Goal: Task Accomplishment & Management: Manage account settings

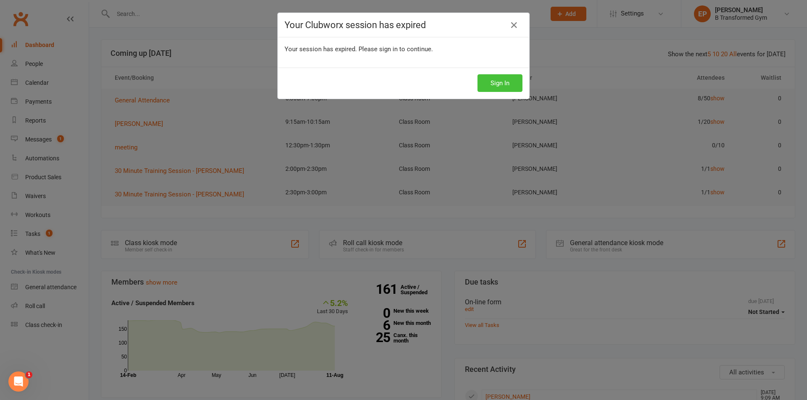
click at [495, 82] on button "Sign In" at bounding box center [499, 83] width 45 height 18
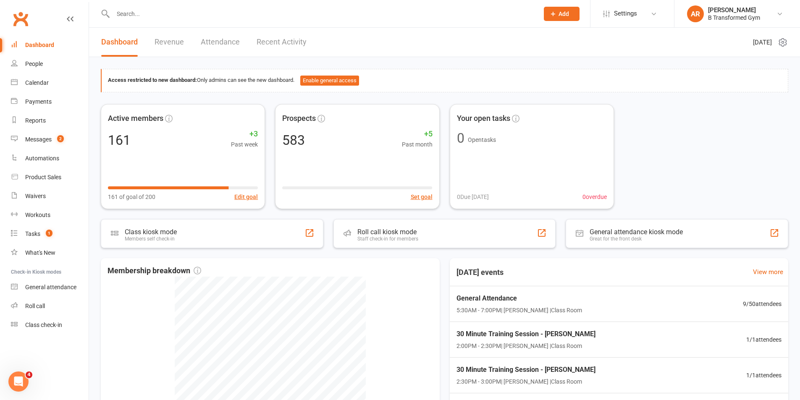
click at [127, 14] on input "text" at bounding box center [322, 14] width 423 height 12
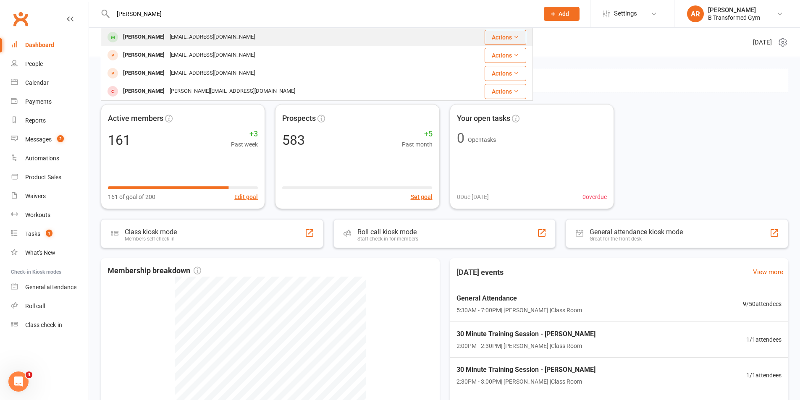
type input "[PERSON_NAME]"
click at [204, 34] on div "[EMAIL_ADDRESS][DOMAIN_NAME]" at bounding box center [212, 37] width 90 height 12
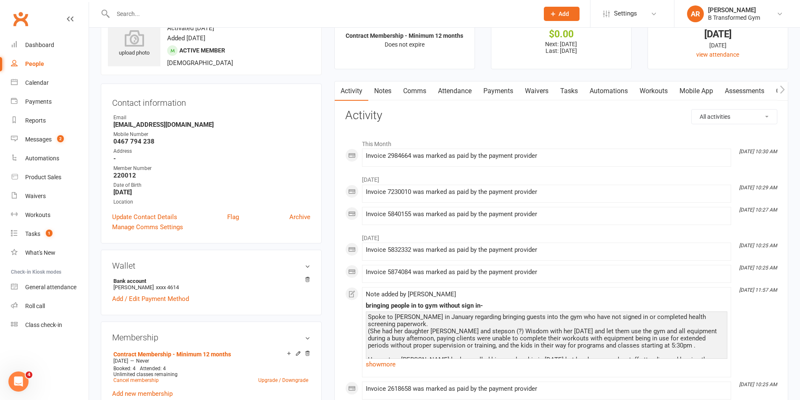
scroll to position [42, 0]
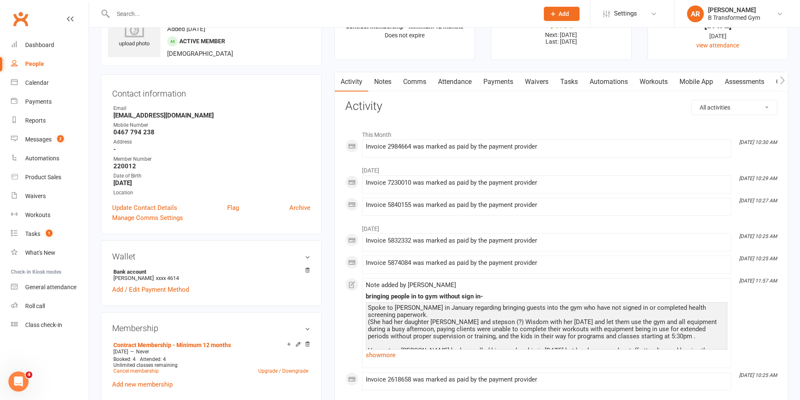
click at [489, 82] on link "Payments" at bounding box center [499, 81] width 42 height 19
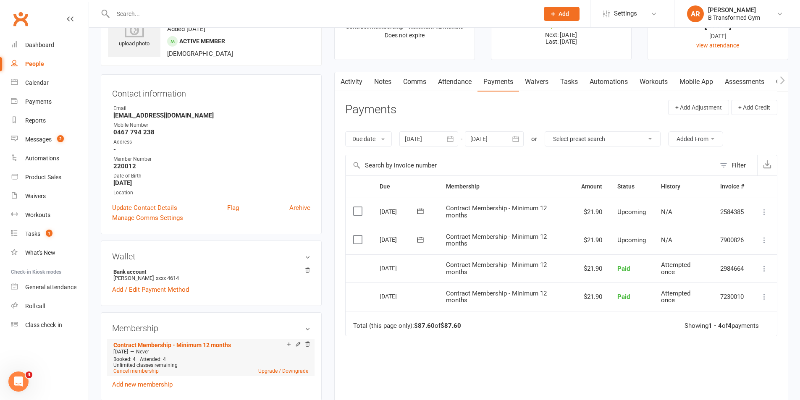
scroll to position [126, 0]
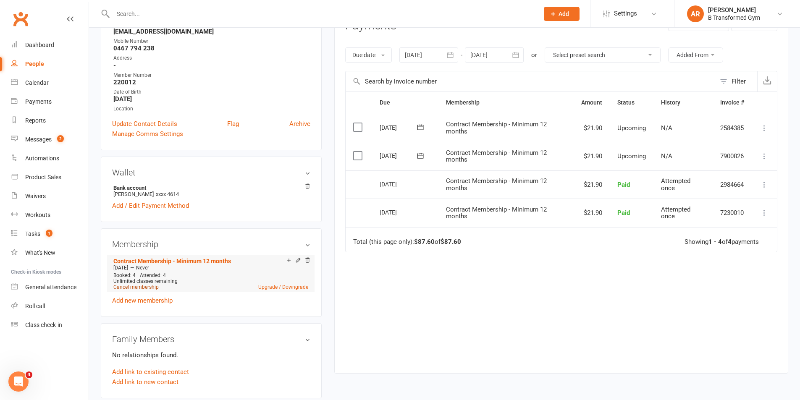
click at [150, 288] on link "Cancel membership" at bounding box center [135, 287] width 45 height 6
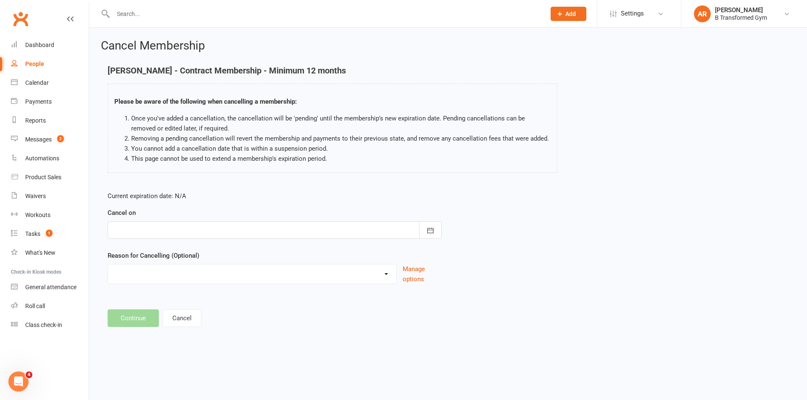
click at [195, 231] on div at bounding box center [275, 230] width 334 height 18
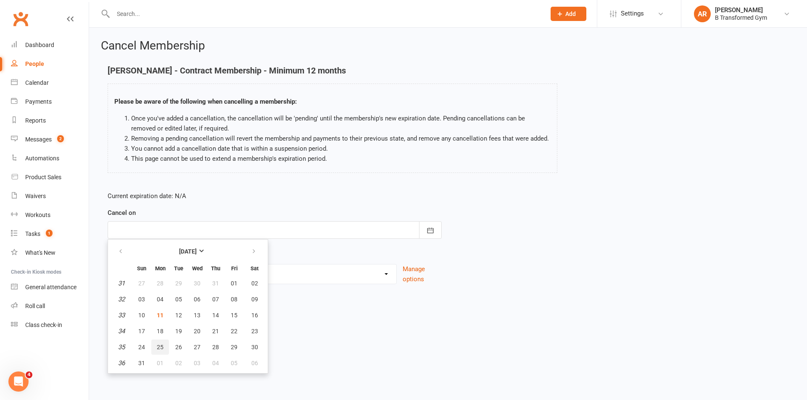
click at [161, 347] on span "25" at bounding box center [160, 347] width 7 height 7
type input "[DATE]"
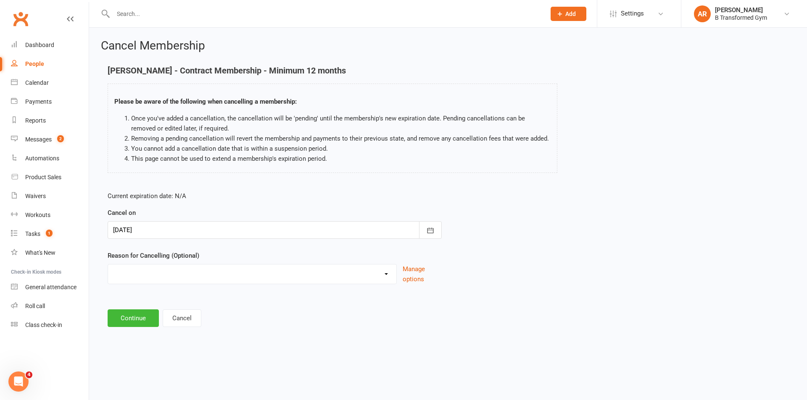
click at [168, 271] on select "Holiday Injury Other reason" at bounding box center [252, 273] width 288 height 17
select select "2"
click at [108, 265] on select "Holiday Injury Other reason" at bounding box center [252, 273] width 288 height 17
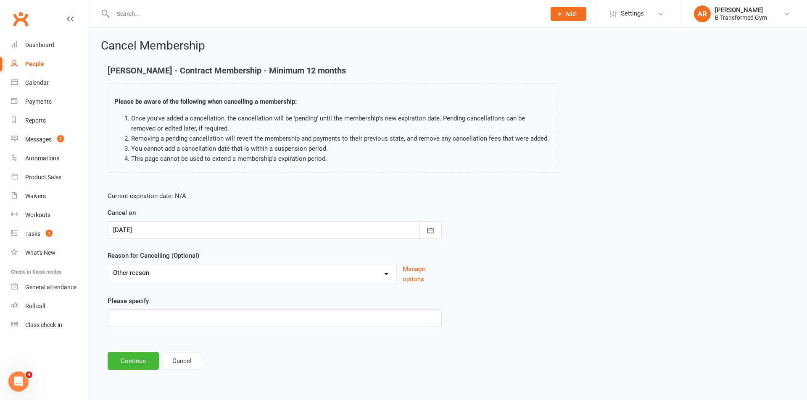
click at [178, 306] on div "Please specify" at bounding box center [275, 311] width 334 height 31
click at [176, 314] on input at bounding box center [275, 319] width 334 height 18
type input "work"
click at [138, 360] on button "Continue" at bounding box center [133, 362] width 51 height 18
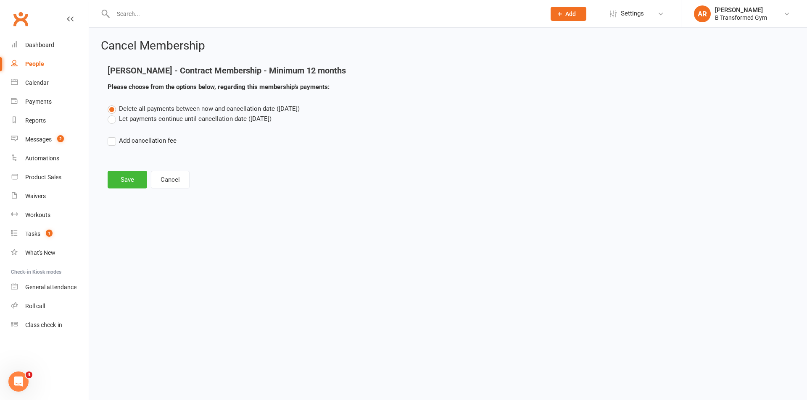
click at [156, 119] on label "Let payments continue until cancellation date ([DATE])" at bounding box center [190, 119] width 164 height 10
click at [113, 114] on input "Let payments continue until cancellation date ([DATE])" at bounding box center [110, 114] width 5 height 0
click at [129, 183] on button "Save" at bounding box center [127, 180] width 39 height 18
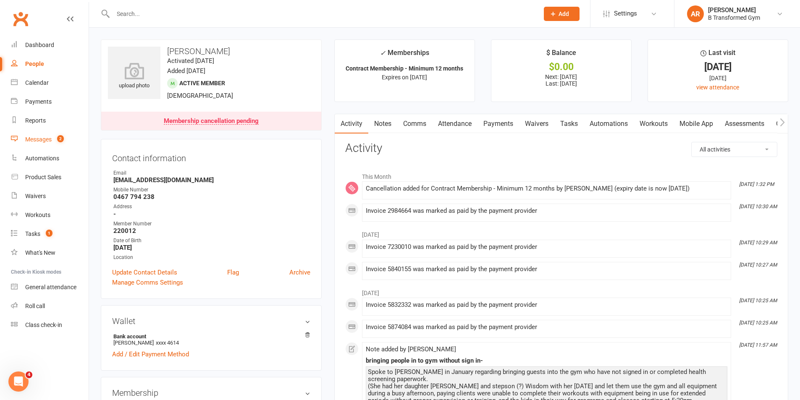
click at [35, 138] on div "Messages" at bounding box center [38, 139] width 26 height 7
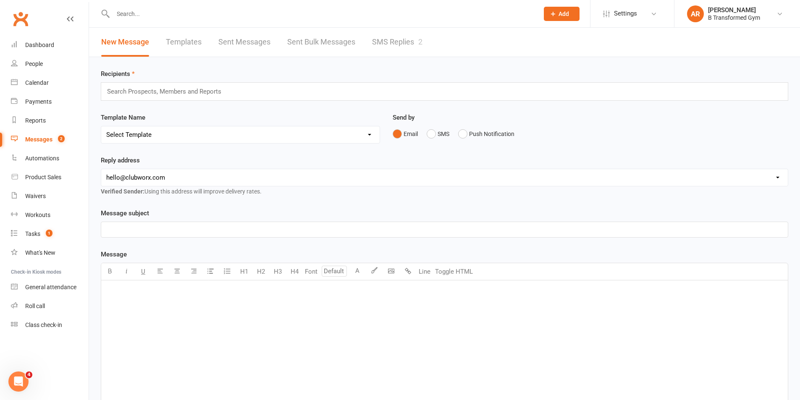
click at [405, 43] on link "SMS Replies 2" at bounding box center [397, 42] width 50 height 29
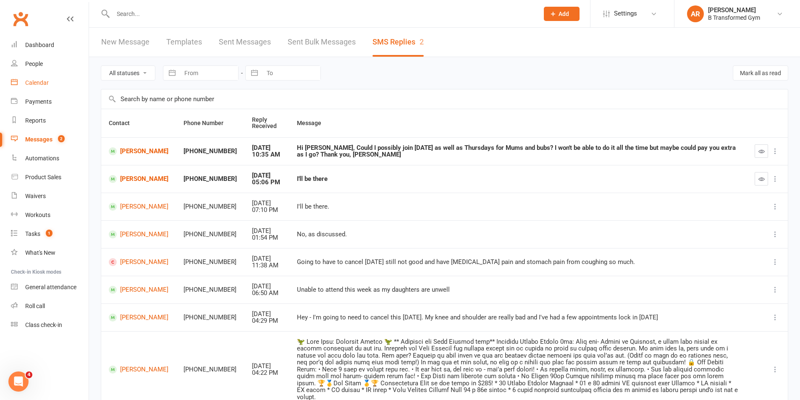
click at [31, 82] on div "Calendar" at bounding box center [37, 82] width 24 height 7
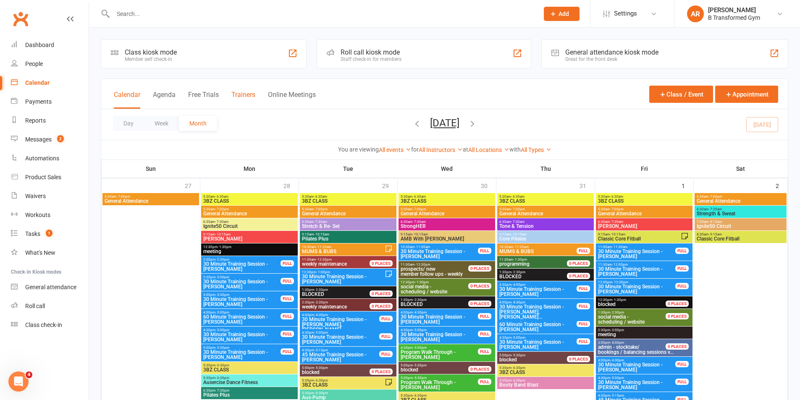
click at [243, 95] on button "Trainers" at bounding box center [244, 100] width 24 height 18
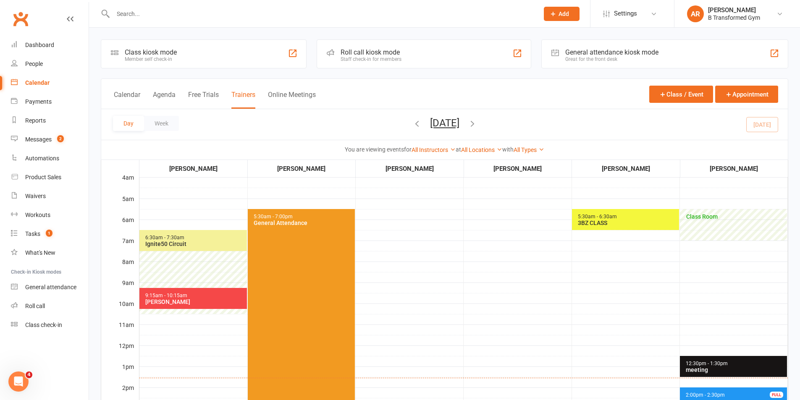
click at [460, 123] on button "[DATE]" at bounding box center [444, 123] width 29 height 12
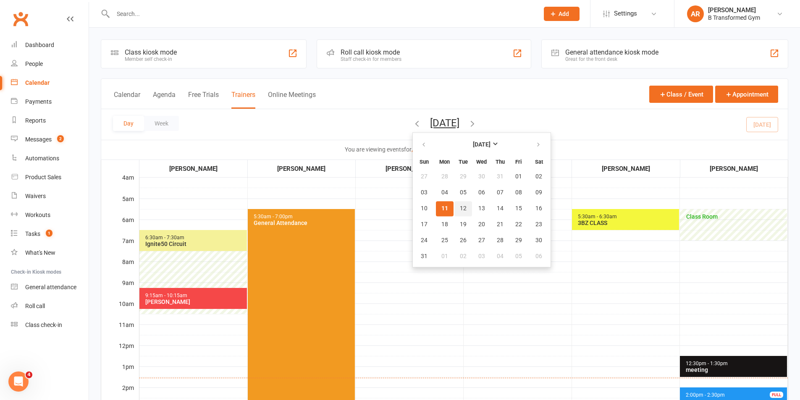
click at [460, 209] on span "12" at bounding box center [463, 208] width 7 height 7
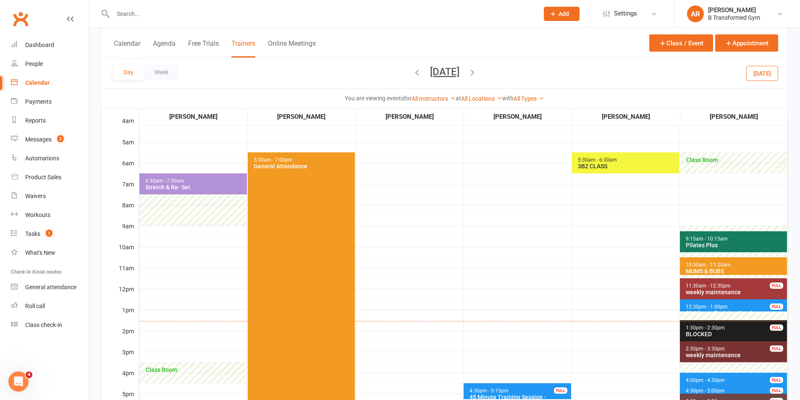
scroll to position [126, 0]
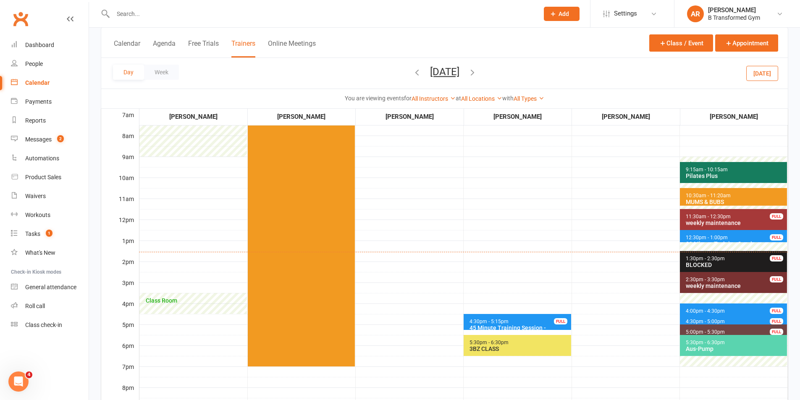
click at [718, 197] on span "10:30am - 11:20am" at bounding box center [709, 196] width 46 height 6
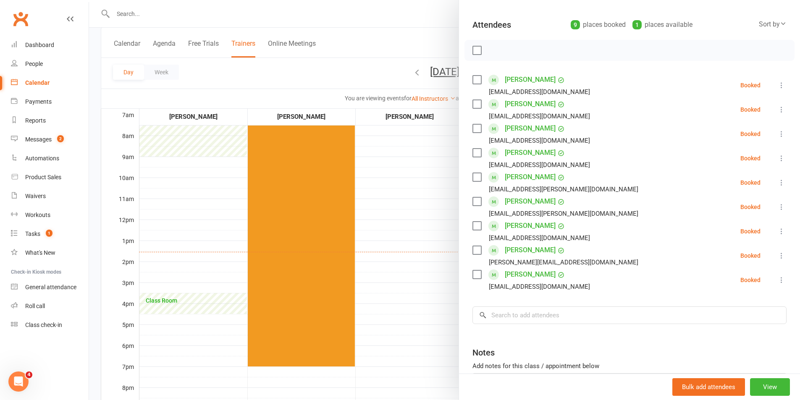
scroll to position [84, 0]
click at [424, 243] on div at bounding box center [444, 200] width 711 height 400
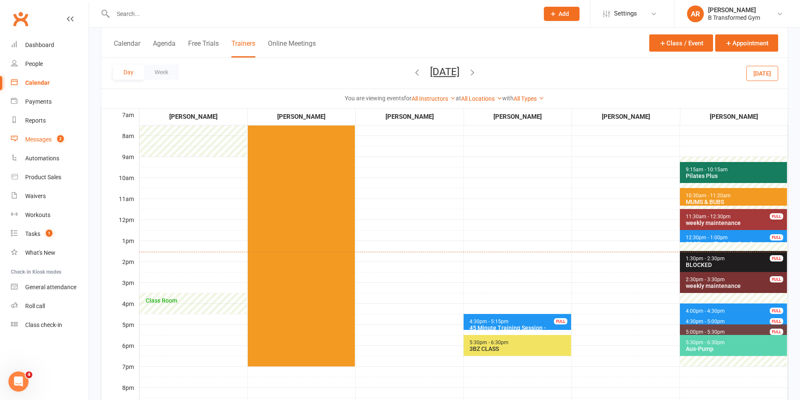
click at [42, 139] on div "Messages" at bounding box center [38, 139] width 26 height 7
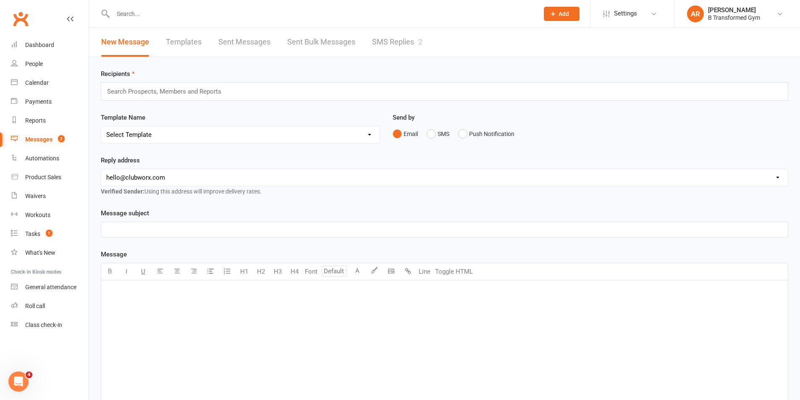
click at [395, 39] on link "SMS Replies 2" at bounding box center [397, 42] width 50 height 29
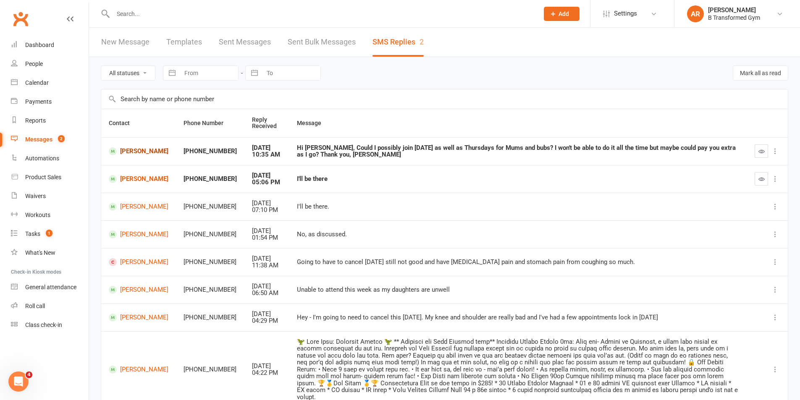
click at [133, 153] on link "[PERSON_NAME]" at bounding box center [139, 151] width 60 height 8
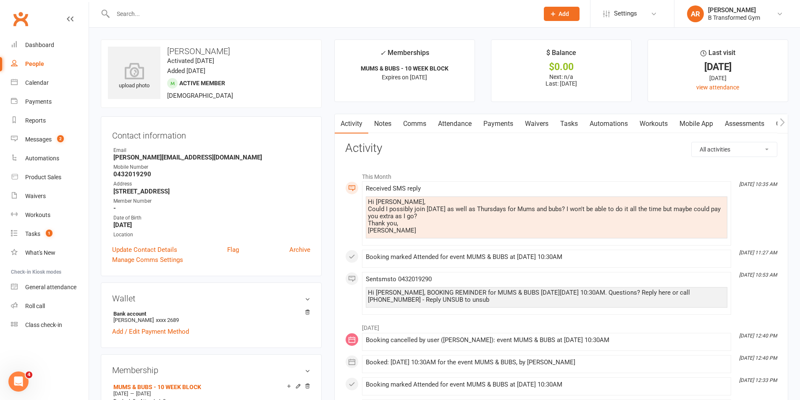
drag, startPoint x: 416, startPoint y: 124, endPoint x: 422, endPoint y: 133, distance: 10.4
click at [416, 125] on link "Comms" at bounding box center [414, 123] width 35 height 19
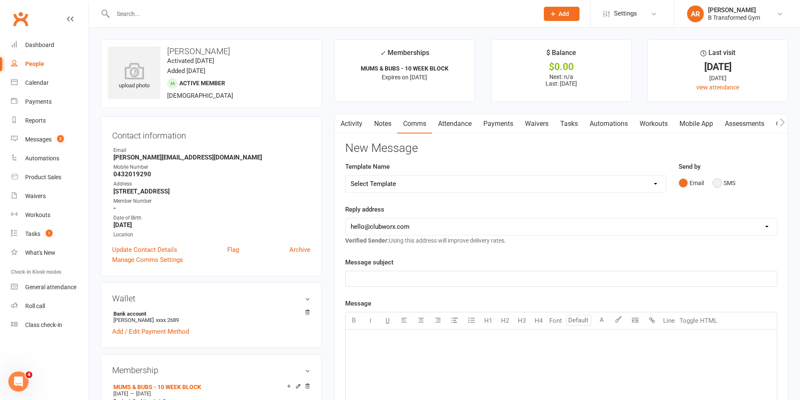
click at [719, 185] on button "SMS" at bounding box center [724, 183] width 23 height 16
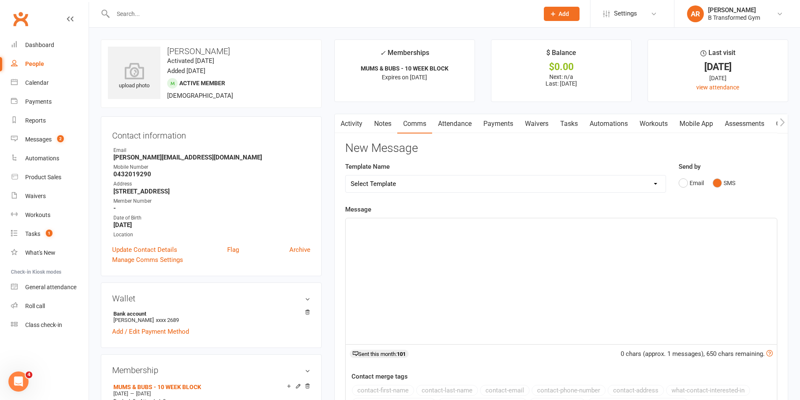
click at [662, 249] on div "﻿" at bounding box center [562, 281] width 432 height 126
click at [524, 236] on span "Yes that should be fine, at the moment we are almost at capaciy in both grpups" at bounding box center [461, 236] width 221 height 8
drag, startPoint x: 585, startPoint y: 241, endPoint x: 554, endPoint y: 229, distance: 33.2
click at [535, 239] on div "Hi [PERSON_NAME], Yes that should be fine, at the moment we are almost at capac…" at bounding box center [562, 281] width 432 height 126
click at [545, 238] on span "Yes that should be fine, at the moment we are almost at capacity though so we w…" at bounding box center [552, 236] width 403 height 8
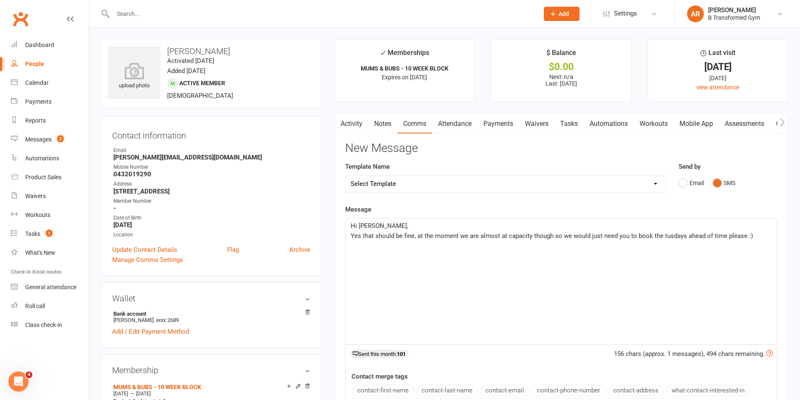
drag, startPoint x: 548, startPoint y: 232, endPoint x: 551, endPoint y: 254, distance: 22.1
click at [551, 260] on div "Hi [PERSON_NAME], Yes that should be fine, at the moment we are almost at capac…" at bounding box center [562, 281] width 432 height 126
click at [678, 238] on span "Yes that should be fine, at the moment we are almost at capacity though, so we …" at bounding box center [553, 236] width 404 height 8
click at [732, 253] on div "Hi [PERSON_NAME], Yes that should be fine, at the moment we are almost at capac…" at bounding box center [562, 281] width 432 height 126
click at [403, 255] on div "Hi [PERSON_NAME], Yes, that should be fine, at the moment we are almost at capa…" at bounding box center [562, 281] width 432 height 126
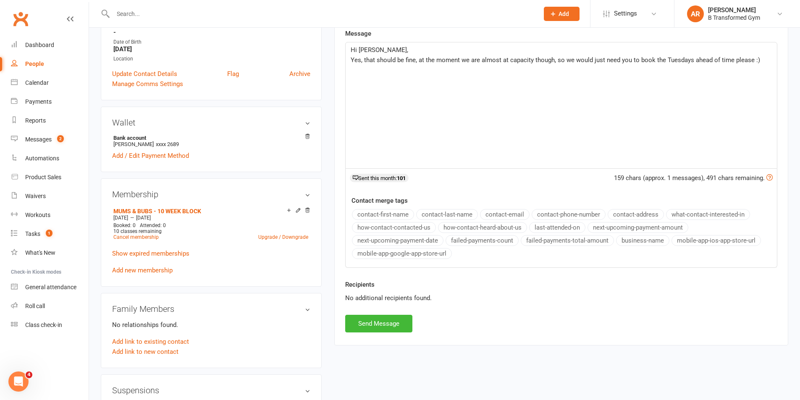
scroll to position [252, 0]
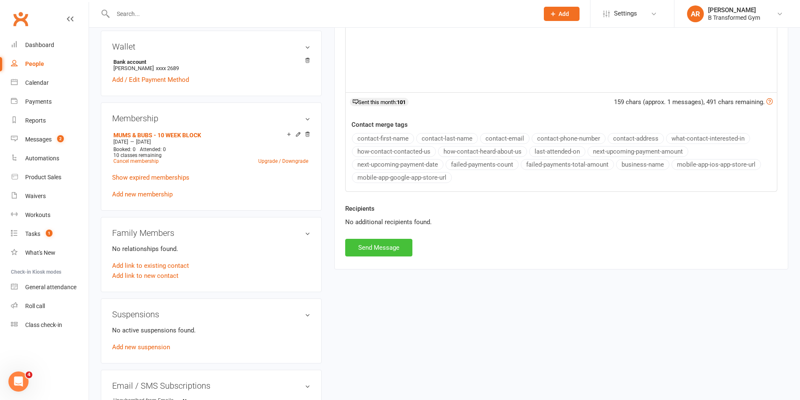
click at [380, 254] on button "Send Message" at bounding box center [378, 248] width 67 height 18
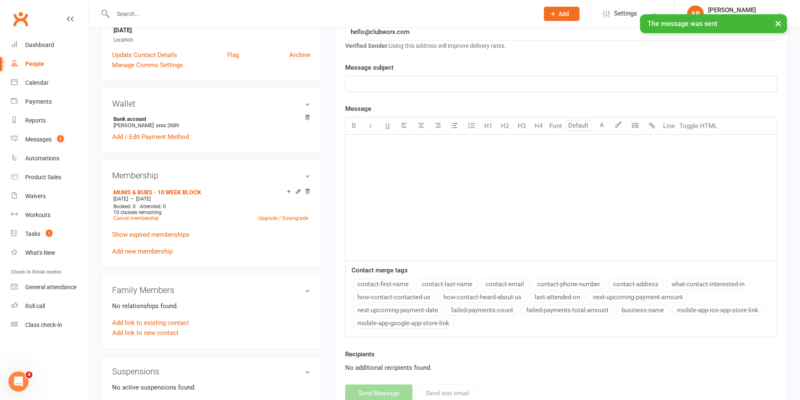
scroll to position [84, 0]
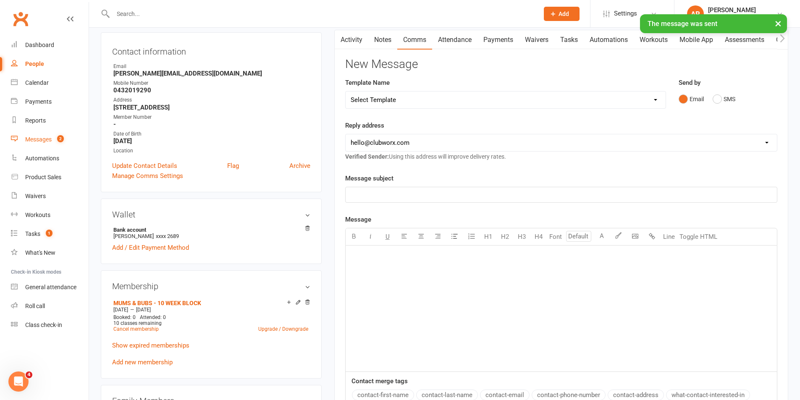
click at [42, 139] on div "Messages" at bounding box center [38, 139] width 26 height 7
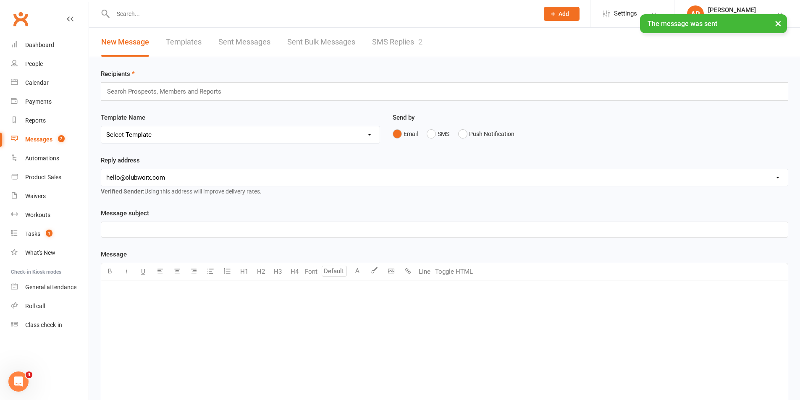
click at [406, 38] on link "SMS Replies 2" at bounding box center [397, 42] width 50 height 29
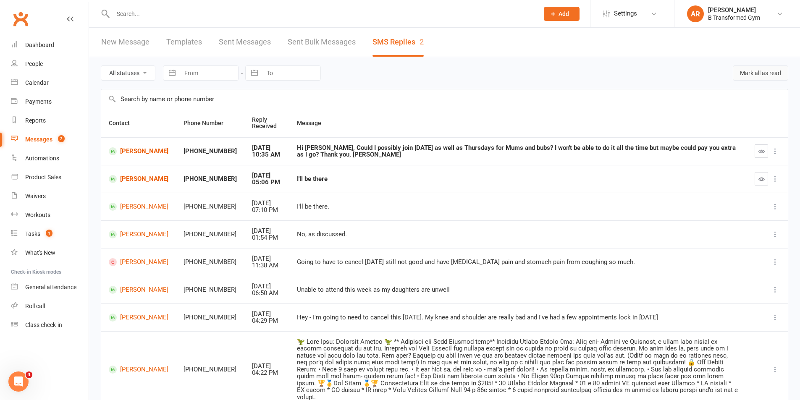
click at [773, 69] on button "Mark all as read" at bounding box center [760, 73] width 55 height 15
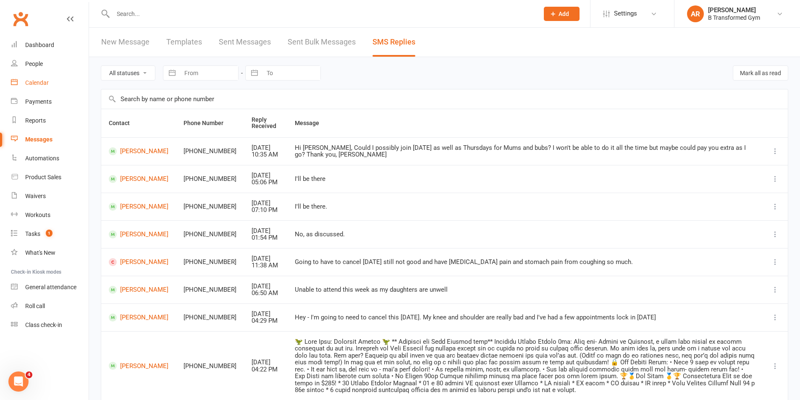
click at [36, 83] on div "Calendar" at bounding box center [37, 82] width 24 height 7
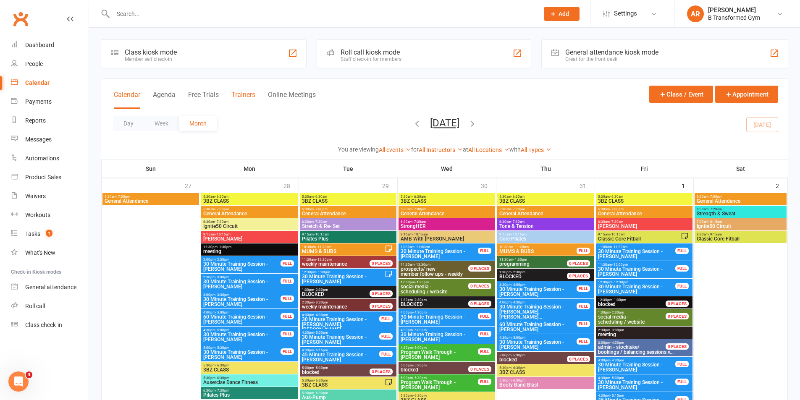
click at [250, 91] on button "Trainers" at bounding box center [244, 100] width 24 height 18
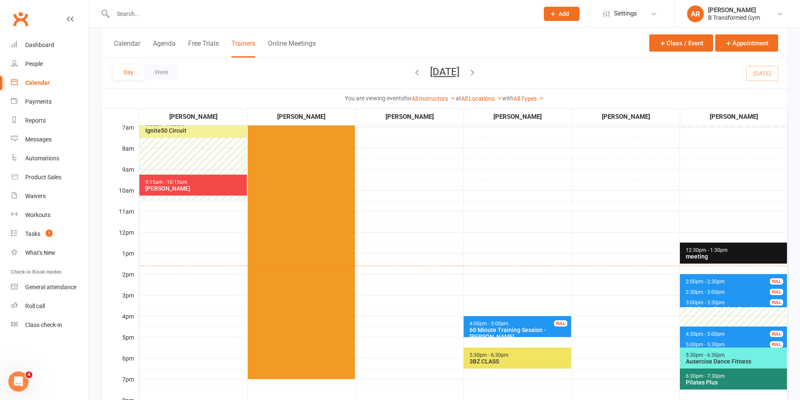
scroll to position [126, 0]
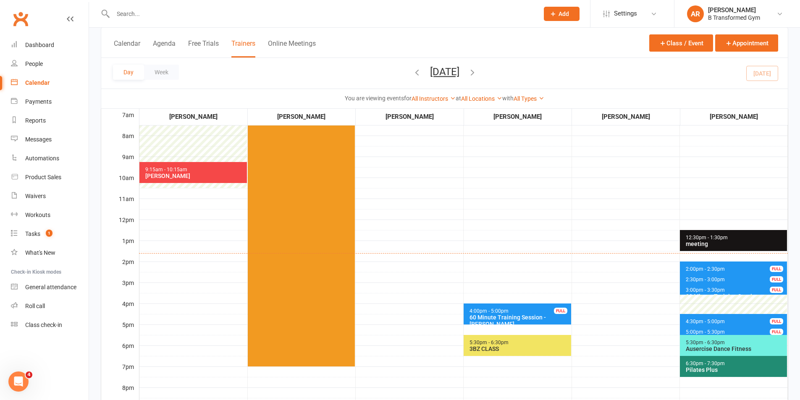
click at [175, 15] on input "text" at bounding box center [322, 14] width 423 height 12
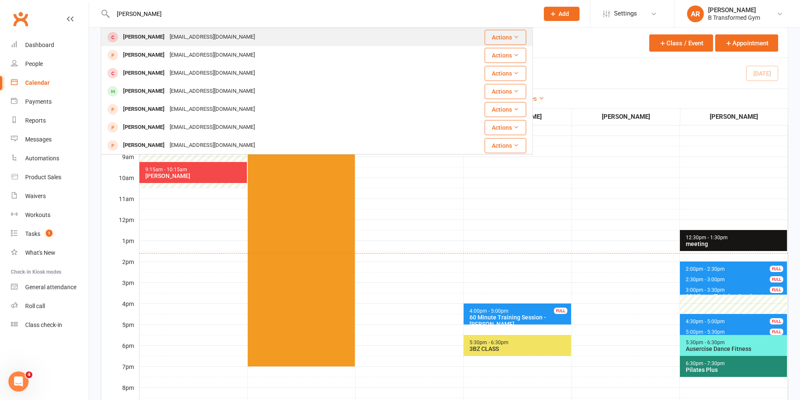
type input "[PERSON_NAME]"
click at [216, 42] on div "[EMAIL_ADDRESS][DOMAIN_NAME]" at bounding box center [212, 37] width 90 height 12
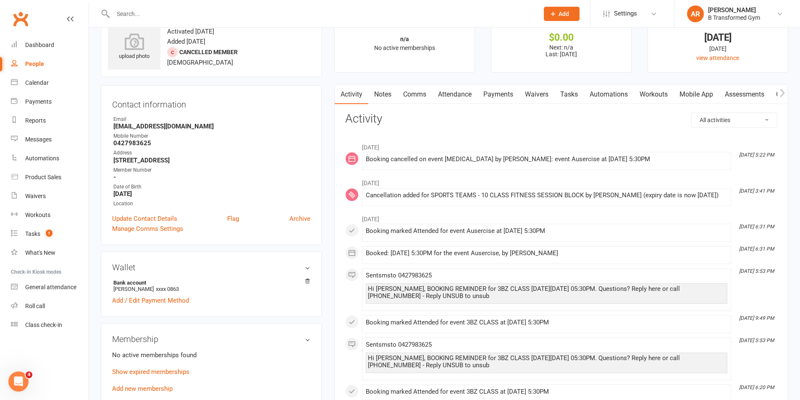
scroll to position [42, 0]
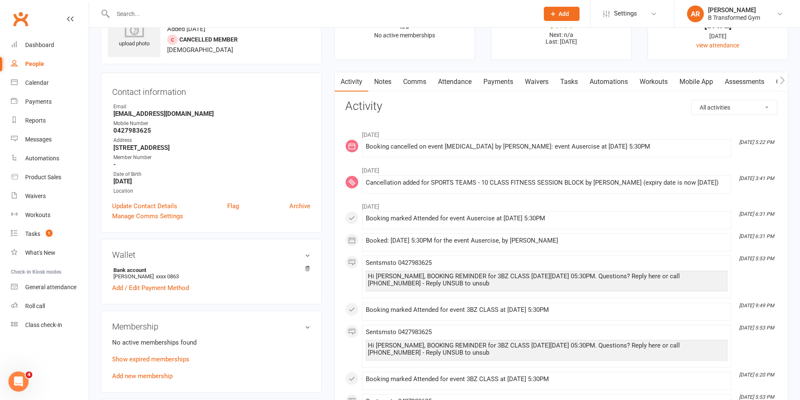
click at [518, 264] on li "[DATE] 5:53 PM Sent sms to [PHONE_NUMBER] Hi [PERSON_NAME], BOOKING REMINDER fo…" at bounding box center [546, 277] width 369 height 43
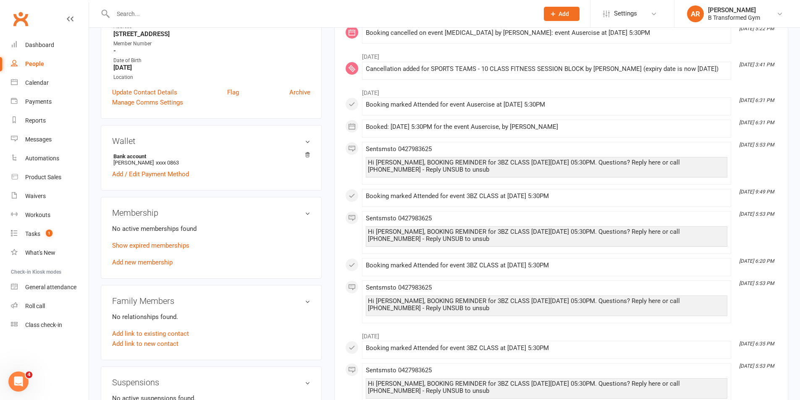
scroll to position [168, 0]
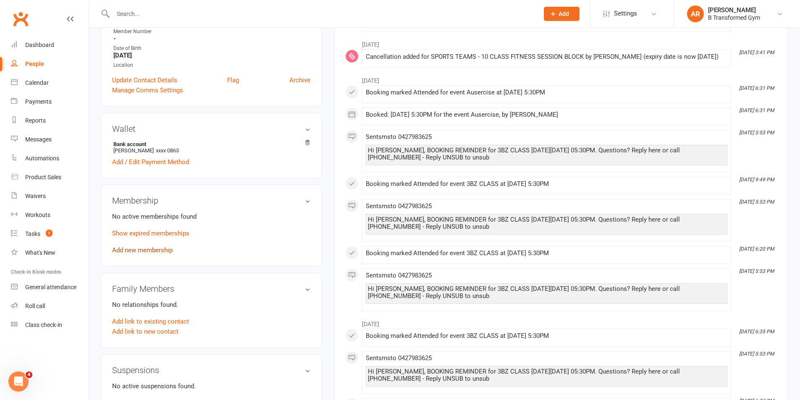
click at [144, 252] on link "Add new membership" at bounding box center [142, 251] width 61 height 8
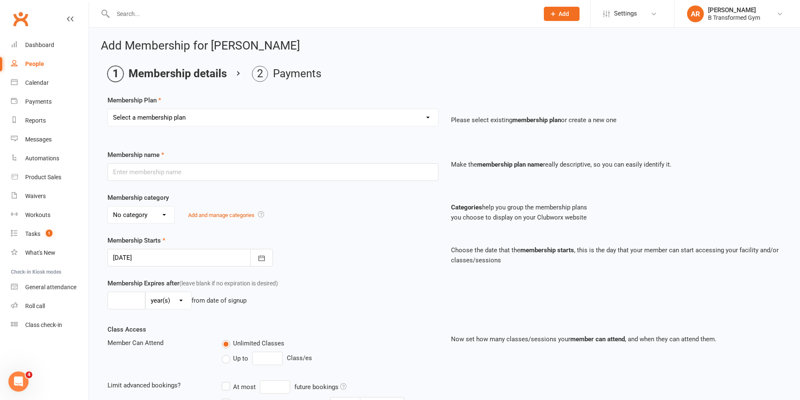
click at [314, 121] on select "Select a membership plan Create new Membership Plan 10 Class Pass- Gold Classes…" at bounding box center [273, 117] width 330 height 17
select select "31"
click at [108, 109] on select "Select a membership plan Create new Membership Plan 10 Class Pass- Gold Classes…" at bounding box center [273, 117] width 330 height 17
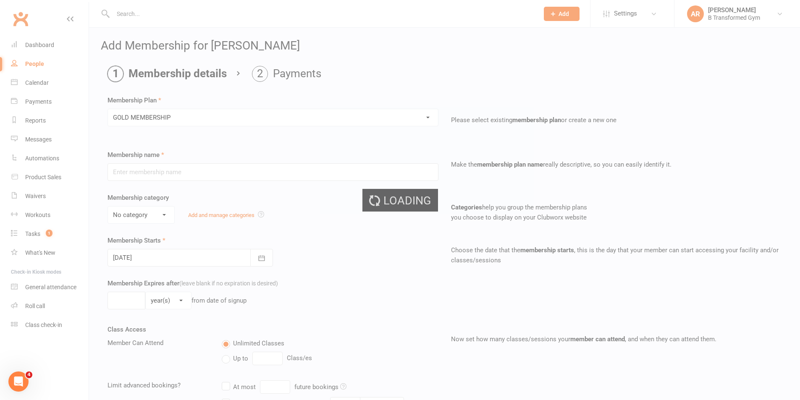
type input "GOLD MEMBERSHIP"
select select "1"
type input "0"
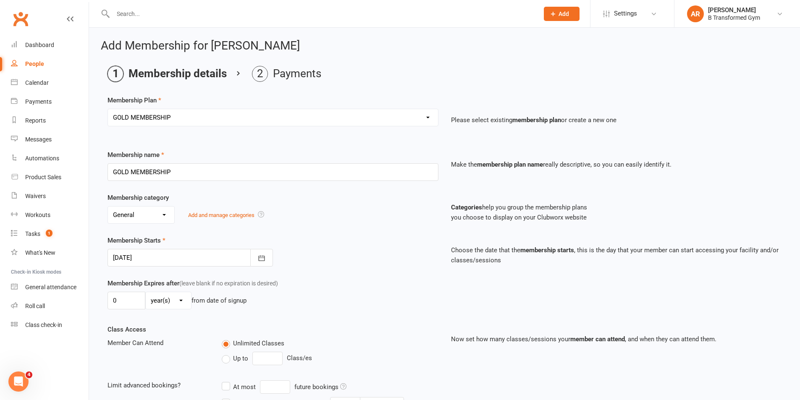
click at [348, 290] on div "Membership Expires after (leave blank if no expiration is desired) 0 day(s) wee…" at bounding box center [273, 296] width 344 height 34
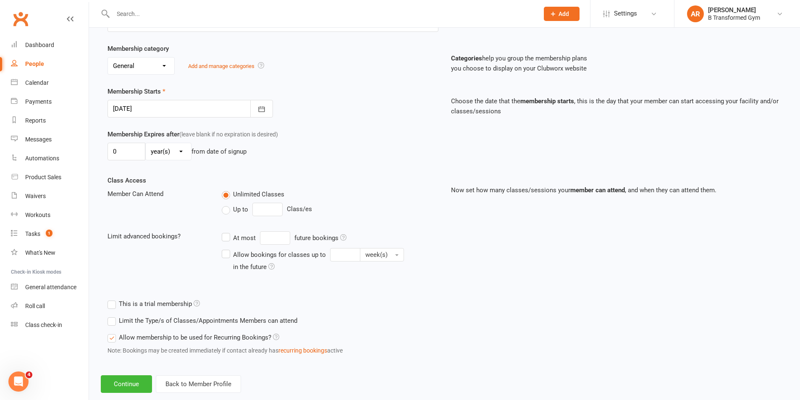
scroll to position [166, 0]
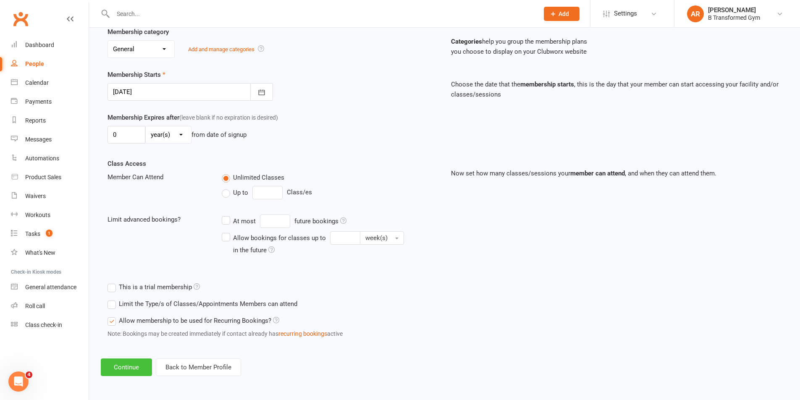
drag, startPoint x: 133, startPoint y: 368, endPoint x: 180, endPoint y: 361, distance: 47.6
click at [134, 367] on button "Continue" at bounding box center [126, 368] width 51 height 18
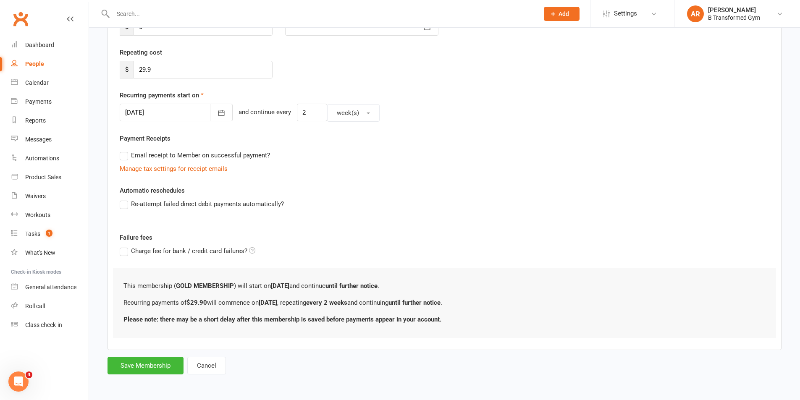
scroll to position [0, 0]
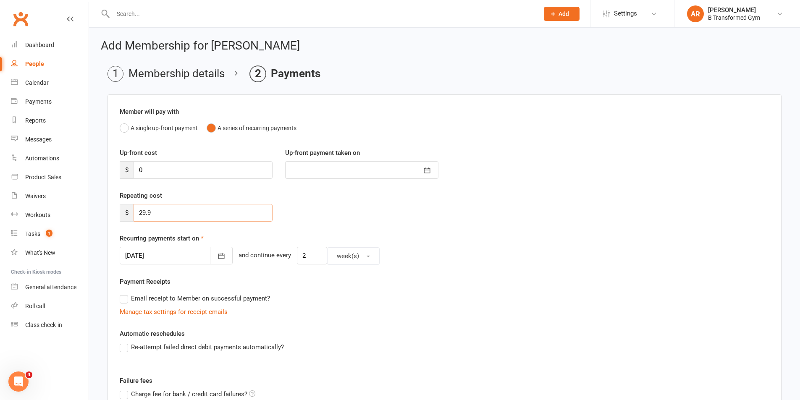
drag, startPoint x: 173, startPoint y: 213, endPoint x: 107, endPoint y: 210, distance: 66.1
click at [107, 210] on main "Membership details Payments Member will pay with A single up-front payment A se…" at bounding box center [445, 292] width 688 height 452
type input "12.95"
click at [302, 261] on input "2" at bounding box center [312, 256] width 30 height 18
type input "1"
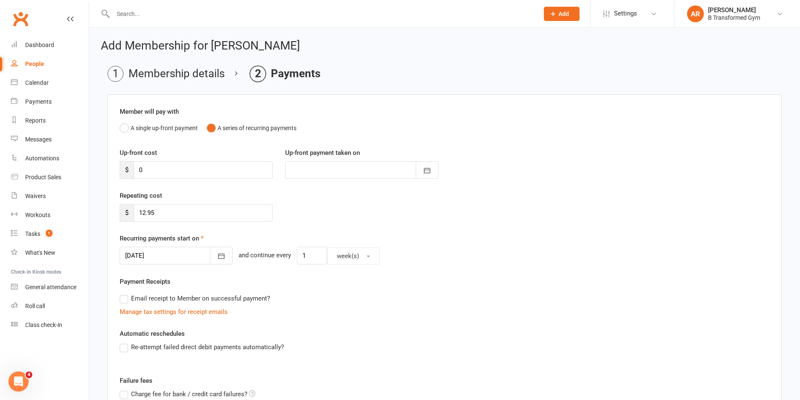
drag, startPoint x: 600, startPoint y: 315, endPoint x: 606, endPoint y: 316, distance: 6.0
click at [600, 316] on div "Manage tax settings for receipt emails" at bounding box center [445, 312] width 650 height 10
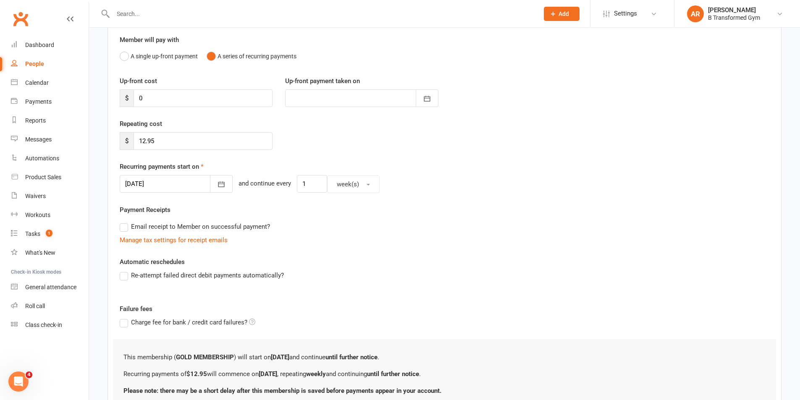
scroll to position [84, 0]
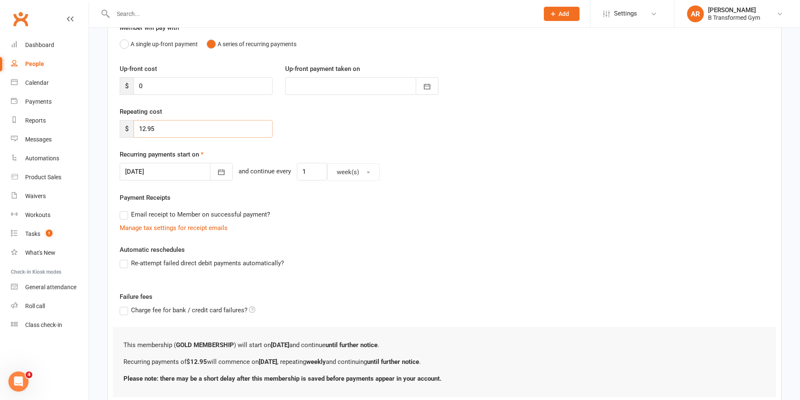
click at [147, 129] on input "12.95" at bounding box center [203, 129] width 139 height 18
type input "14.95"
click at [439, 252] on div "Automatic reschedules Re-attempt failed direct debit payments automatically?" at bounding box center [445, 262] width 650 height 35
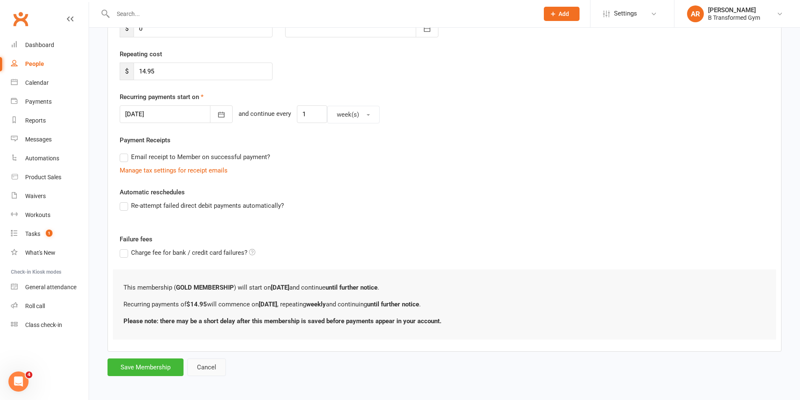
scroll to position [143, 0]
click at [161, 363] on button "Save Membership" at bounding box center [146, 366] width 76 height 18
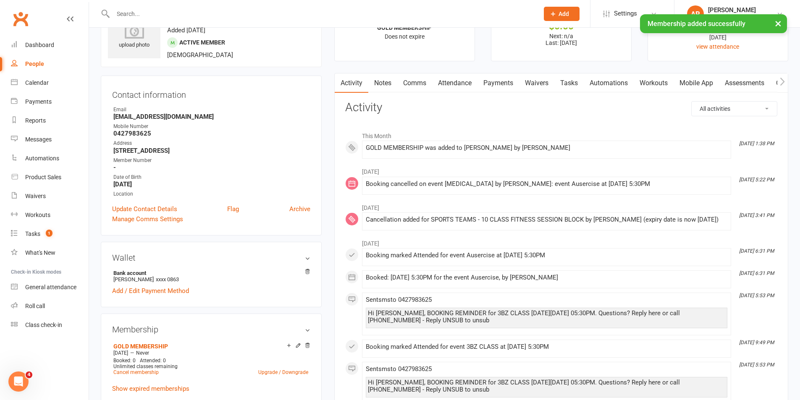
scroll to position [126, 0]
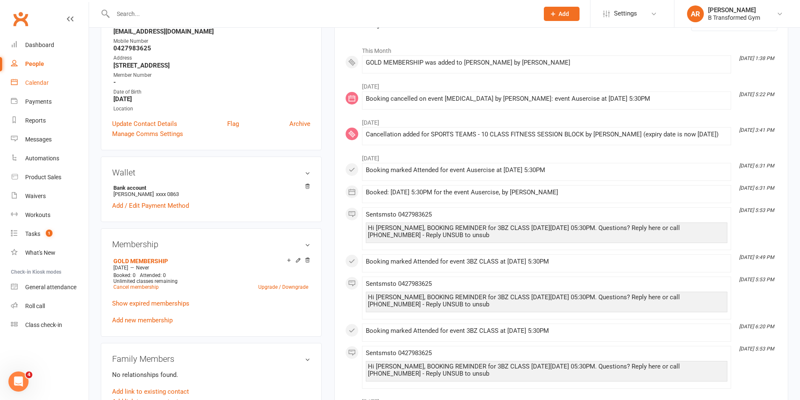
click at [53, 79] on link "Calendar" at bounding box center [50, 83] width 78 height 19
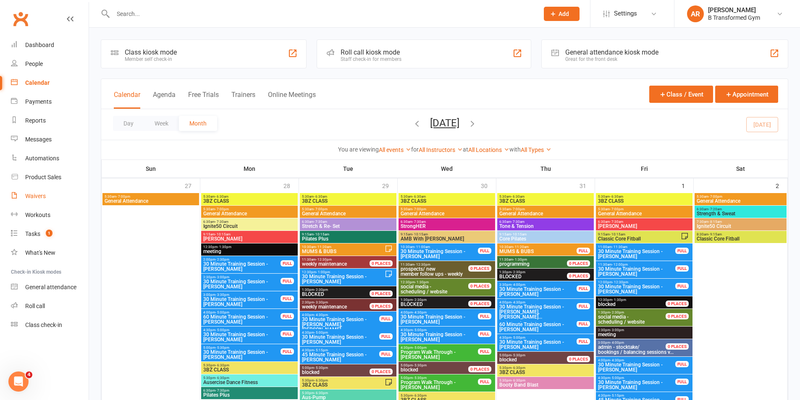
click at [35, 198] on div "Waivers" at bounding box center [35, 196] width 21 height 7
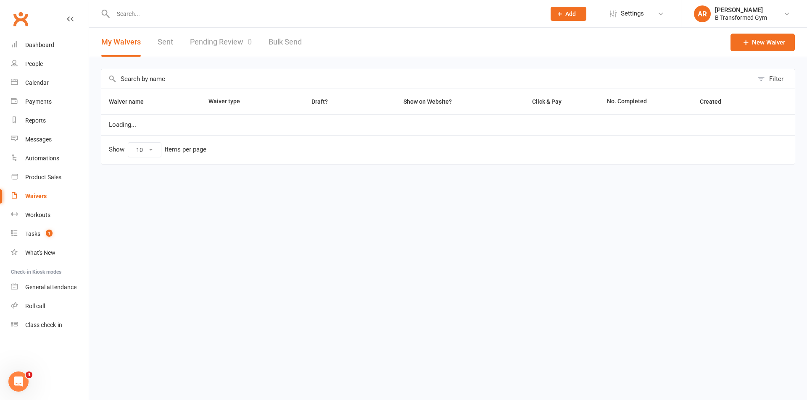
click at [168, 81] on input "text" at bounding box center [427, 78] width 652 height 19
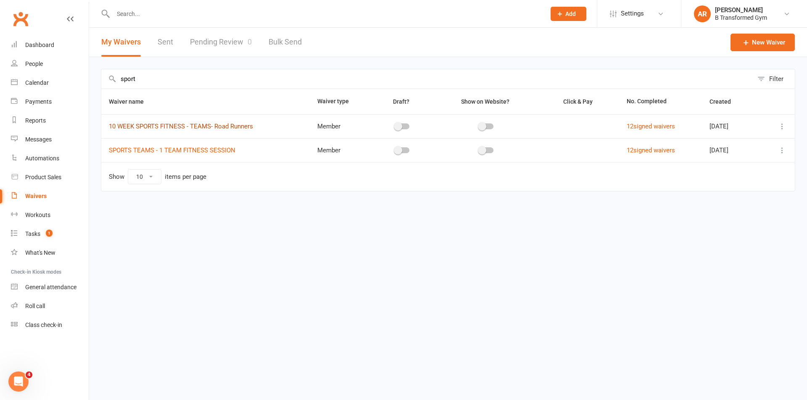
type input "sport"
click at [218, 123] on link "10 WEEK SPORTS FITNESS - TEAMS- Road Runners" at bounding box center [181, 127] width 144 height 8
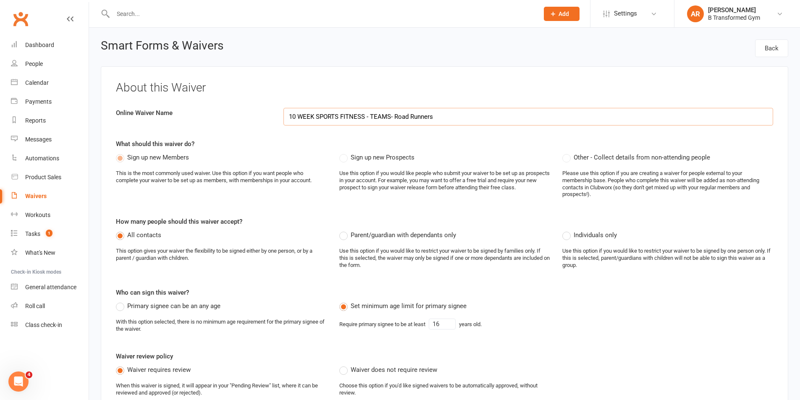
select select "applies_to_all_signees"
select select "copy_answers_for_primary_signee"
select select "select"
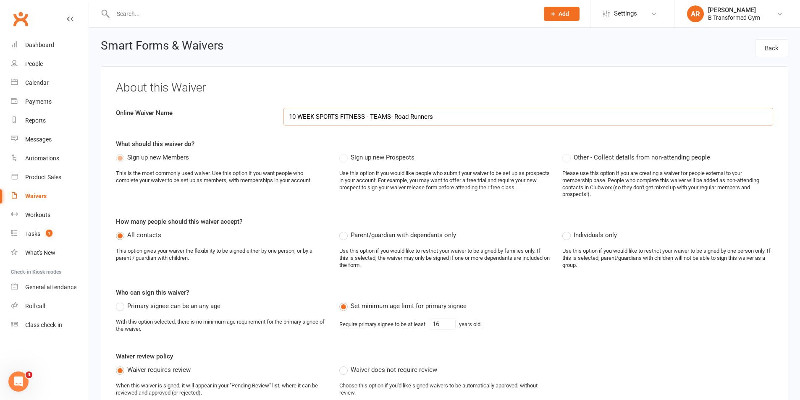
select select "select"
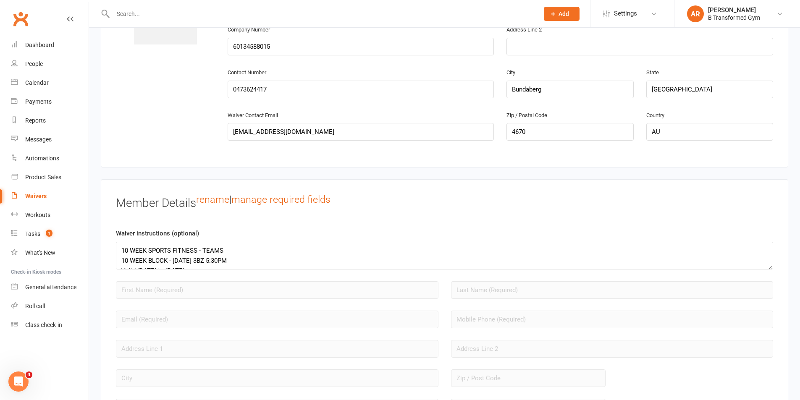
scroll to position [10, 0]
drag, startPoint x: 205, startPoint y: 262, endPoint x: 139, endPoint y: 261, distance: 66.8
click at [138, 261] on textarea "10 WEEK SPORTS FITNESS - TEAMS 10 WEEK BLOCK - [DATE] 3BZ 5:30PM Valid [DATE] t…" at bounding box center [445, 256] width 658 height 28
click at [234, 258] on textarea "10 WEEK SPORTS FITNESS - TEAMS 10 WEEK BLOCK - [DATE] 3BZ 5:30PM Valid [DATE] to" at bounding box center [445, 256] width 658 height 28
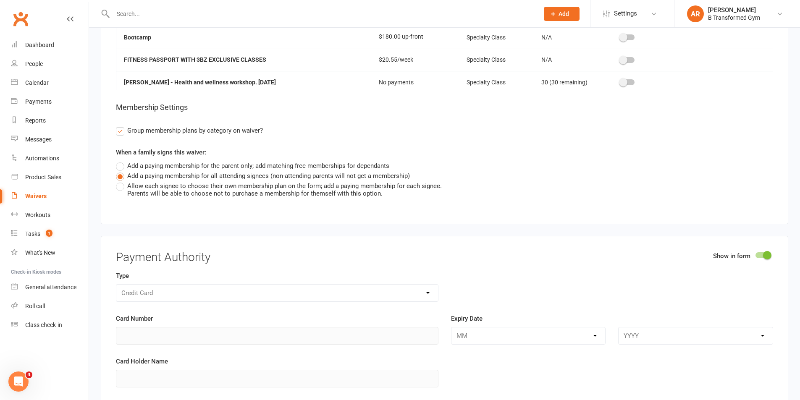
scroll to position [4831, 0]
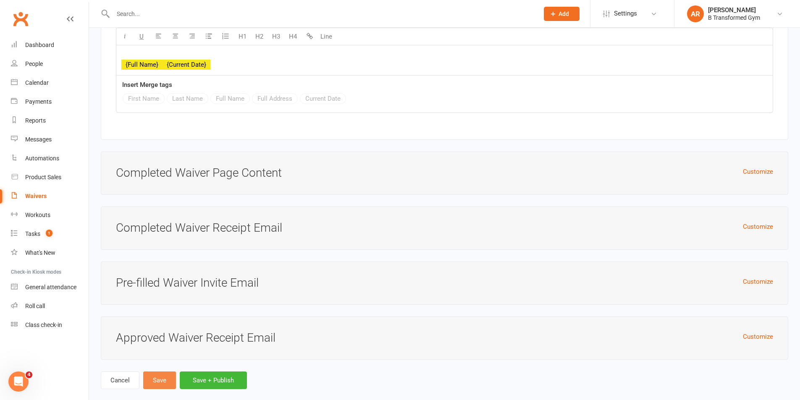
type textarea "10 WEEK SPORTS FITNESS - TEAMS 10 WEEK BLOCK - [DATE] 3BZ 5:30PM Valid [DATE] t…"
click at [165, 372] on button "Save" at bounding box center [159, 381] width 33 height 18
type input "If you answer yes to any of the first 7 questions, you must give in depth detai…"
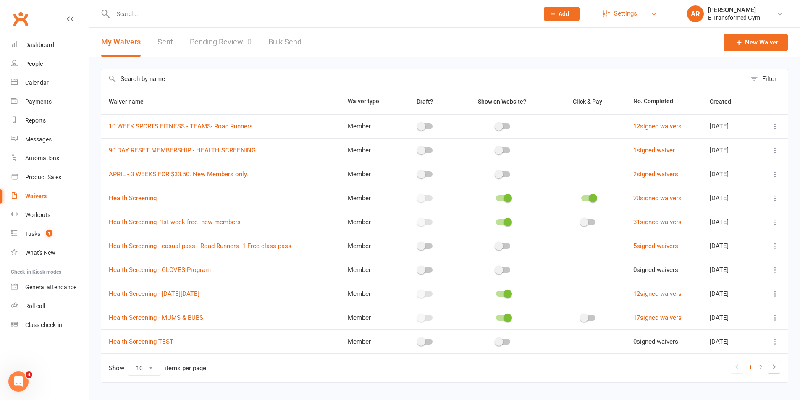
click at [629, 11] on span "Settings" at bounding box center [625, 13] width 23 height 19
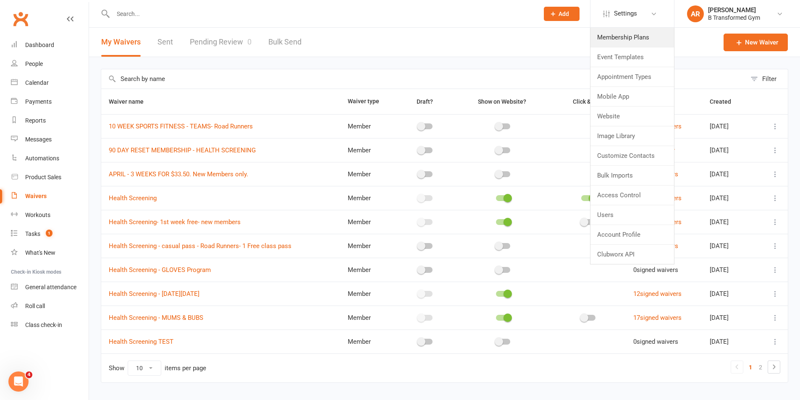
click at [623, 38] on link "Membership Plans" at bounding box center [633, 37] width 84 height 19
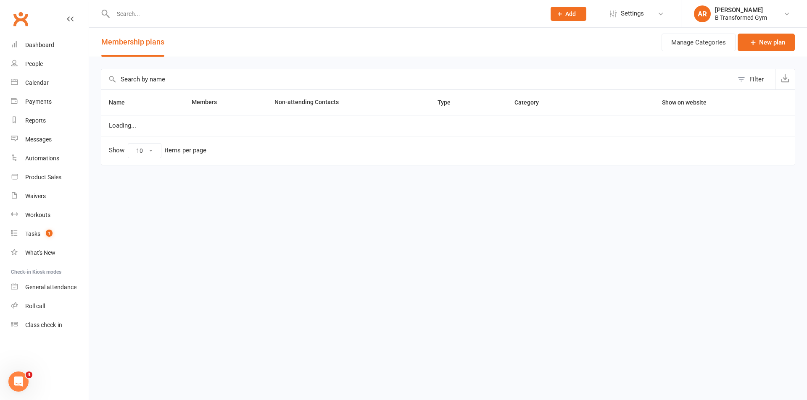
select select "100"
click at [185, 81] on input "text" at bounding box center [417, 79] width 632 height 20
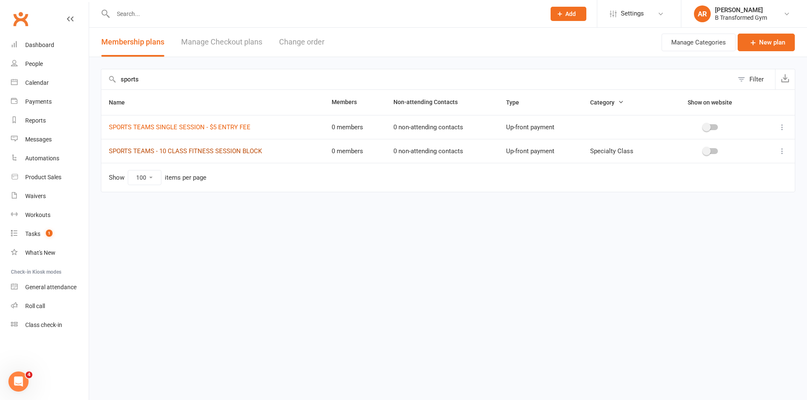
type input "sports"
click at [176, 150] on link "SPORTS TEAMS - 10 CLASS FITNESS SESSION BLOCK" at bounding box center [185, 151] width 153 height 8
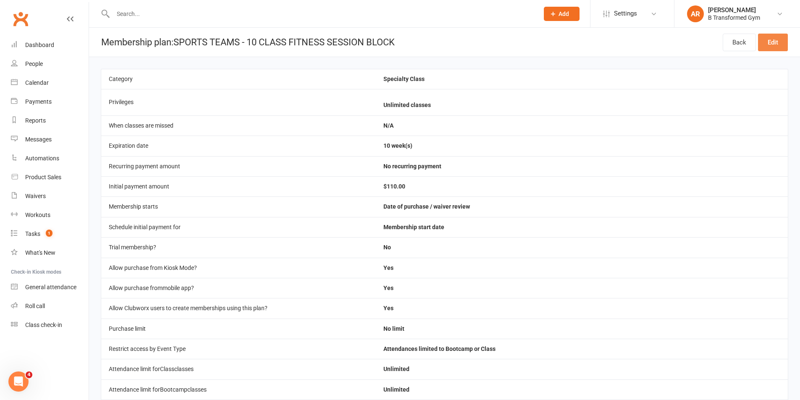
click at [776, 40] on link "Edit" at bounding box center [773, 43] width 30 height 18
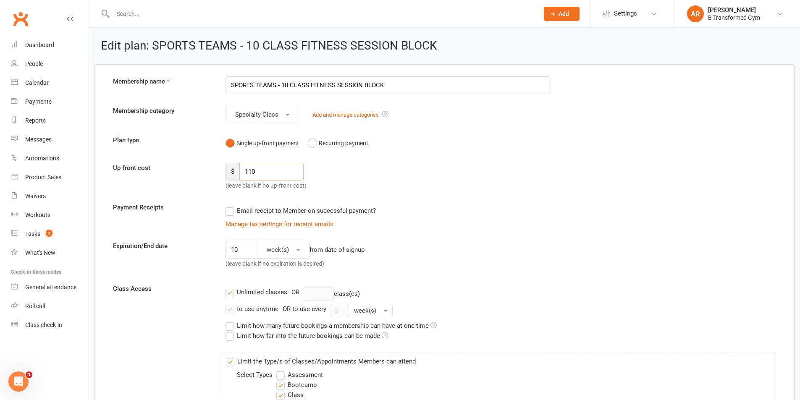
click at [267, 175] on input "110" at bounding box center [272, 172] width 64 height 18
type input "100"
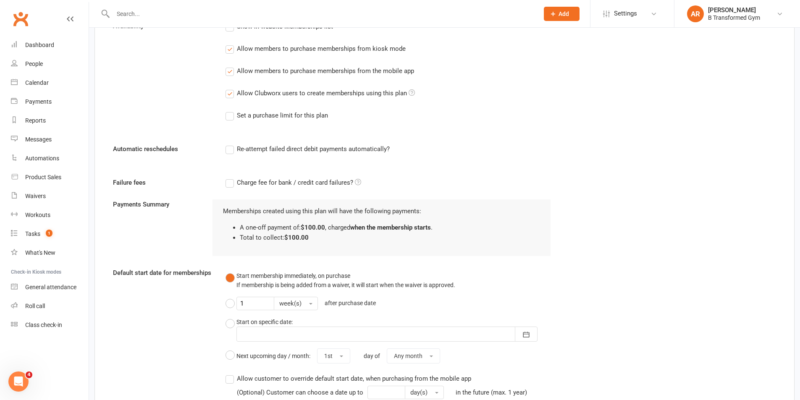
scroll to position [751, 0]
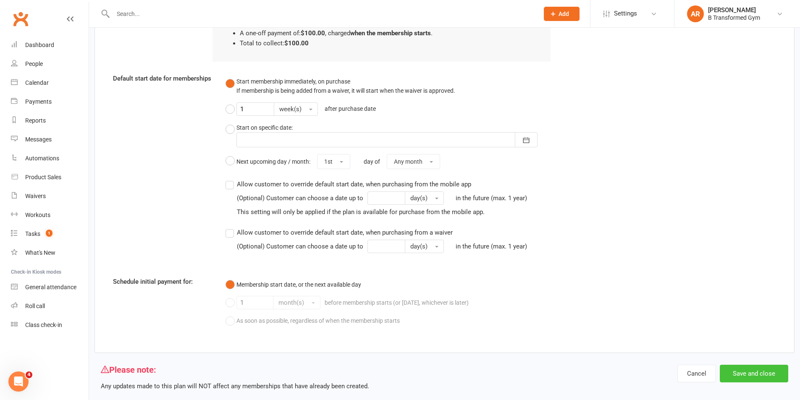
click at [746, 372] on button "Save and close" at bounding box center [754, 374] width 68 height 18
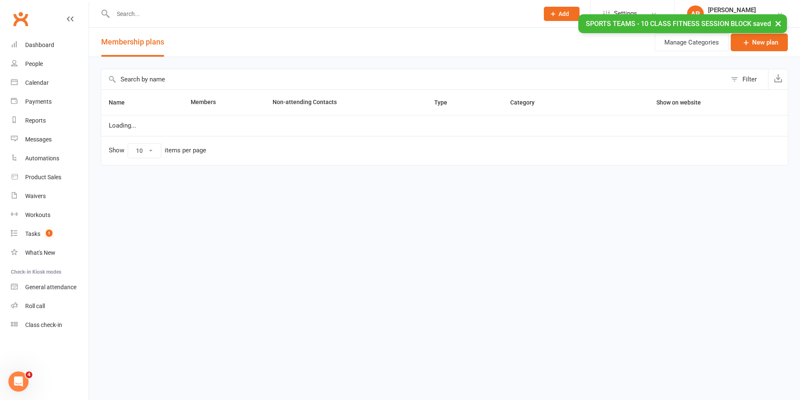
select select "100"
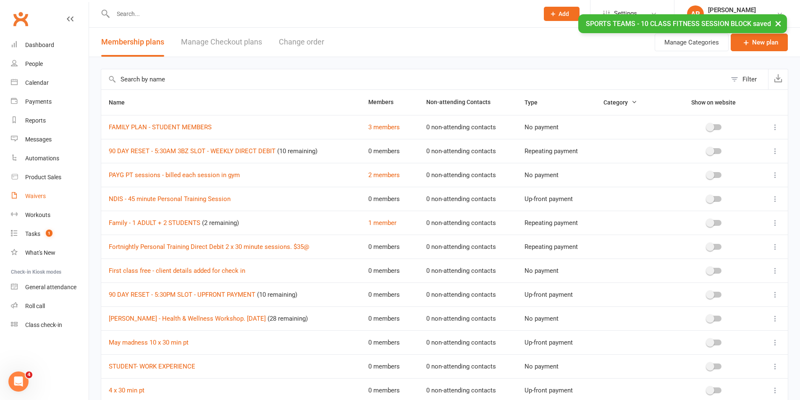
click at [42, 198] on div "Waivers" at bounding box center [35, 196] width 21 height 7
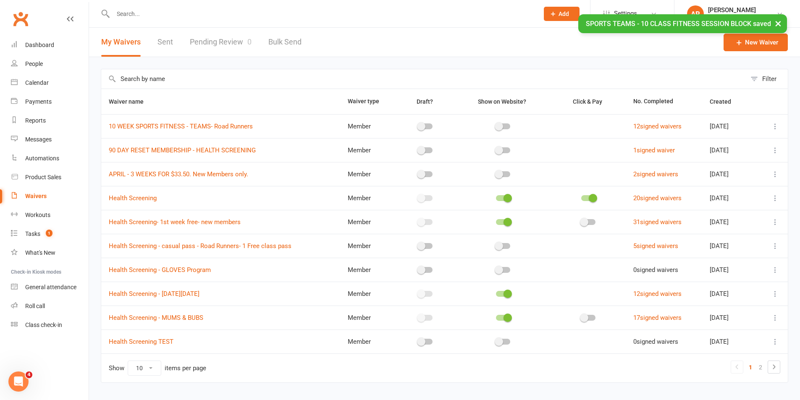
click at [149, 83] on input "text" at bounding box center [423, 78] width 645 height 19
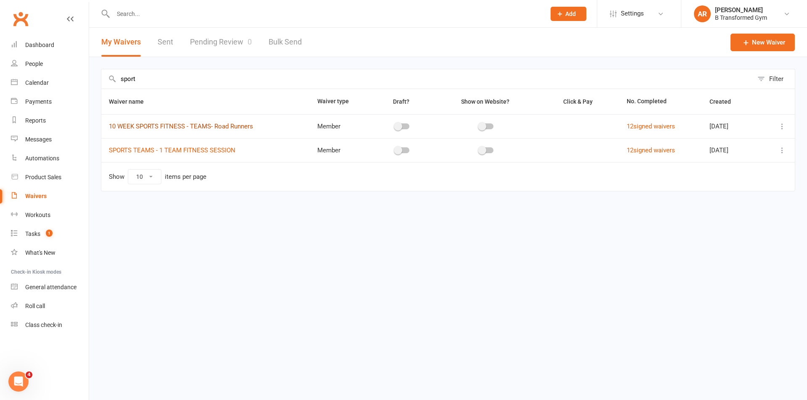
type input "sport"
click at [237, 126] on link "10 WEEK SPORTS FITNESS - TEAMS- Road Runners" at bounding box center [181, 127] width 144 height 8
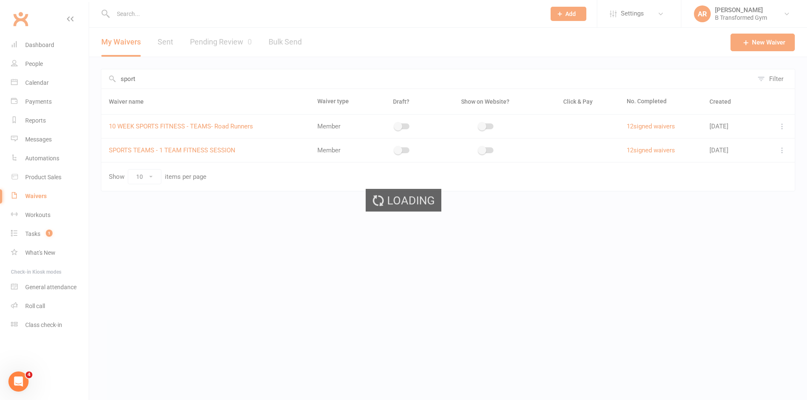
select select "applies_to_all_signees"
select select "copy_answers_for_primary_signee"
select select "select"
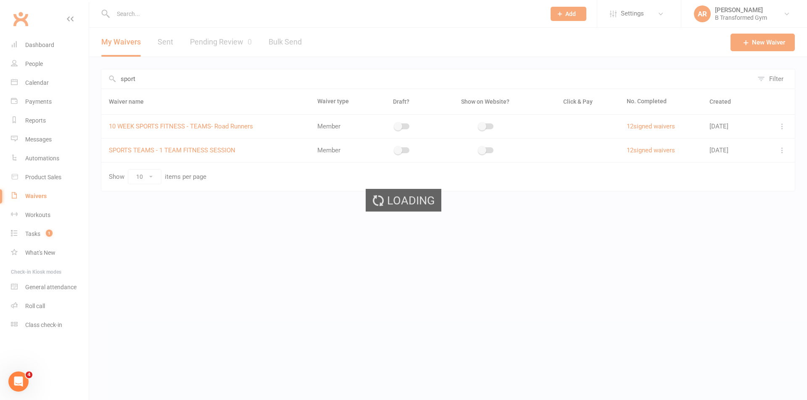
select select "select"
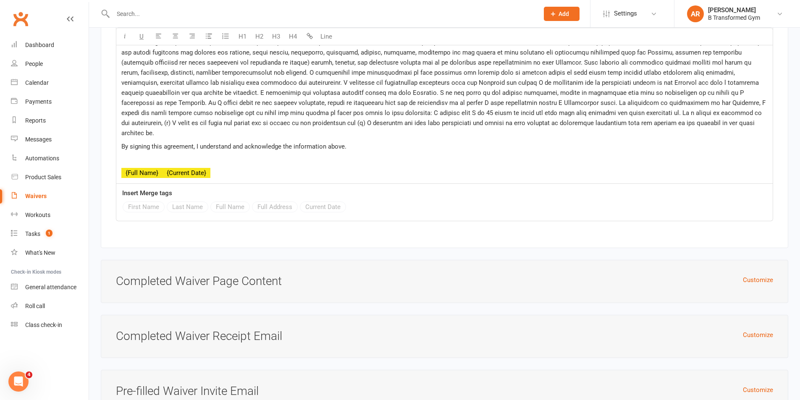
scroll to position [4831, 0]
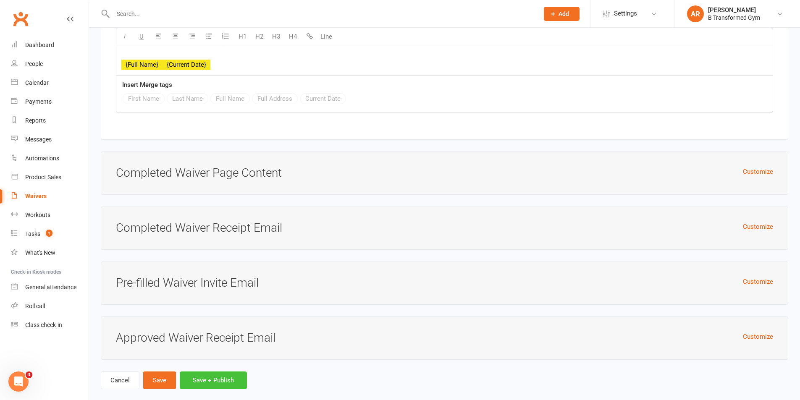
click at [220, 372] on button "Save + Publish" at bounding box center [213, 381] width 67 height 18
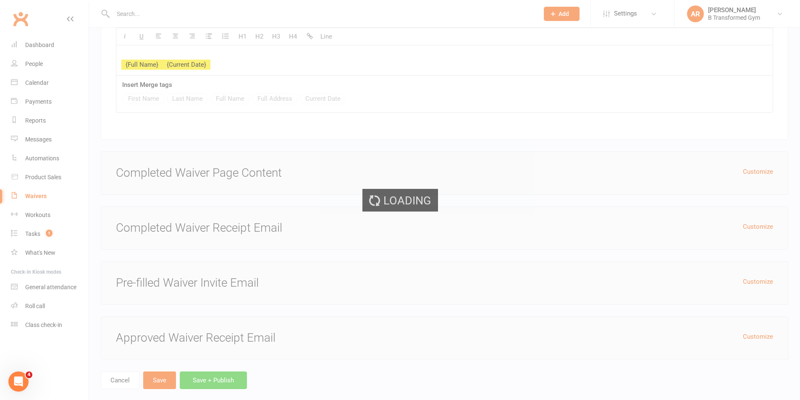
type input "If you answer yes to any of the first 7 questions, you must give in depth detai…"
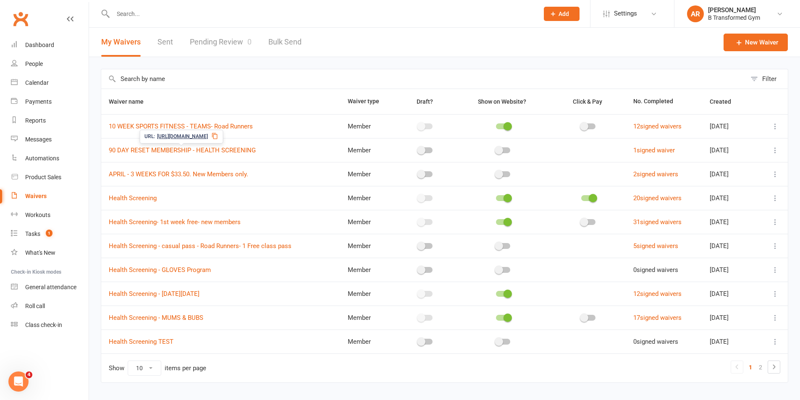
click at [173, 80] on input "text" at bounding box center [423, 78] width 645 height 19
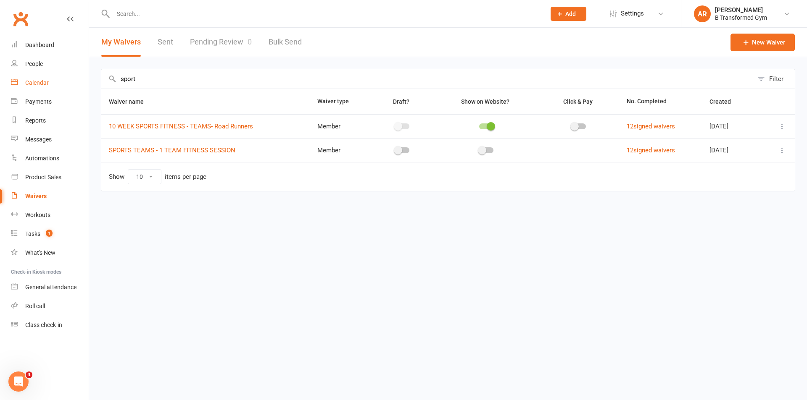
type input "sport"
click at [50, 84] on link "Calendar" at bounding box center [50, 83] width 78 height 19
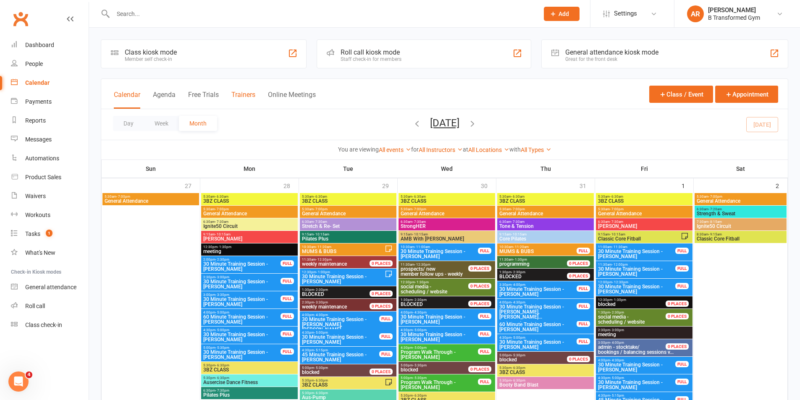
click at [247, 93] on button "Trainers" at bounding box center [244, 100] width 24 height 18
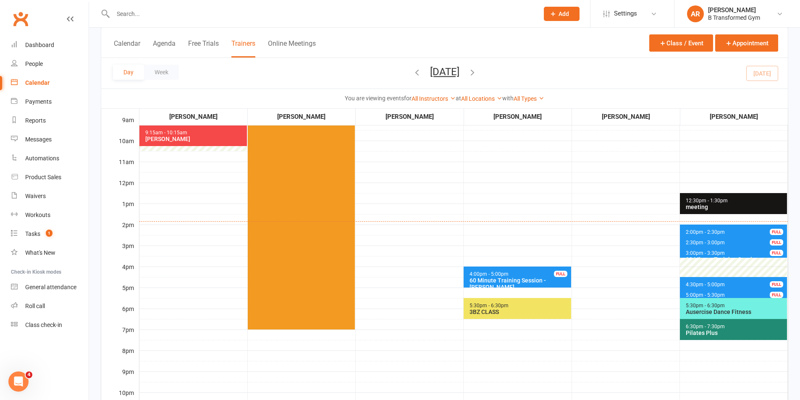
scroll to position [168, 0]
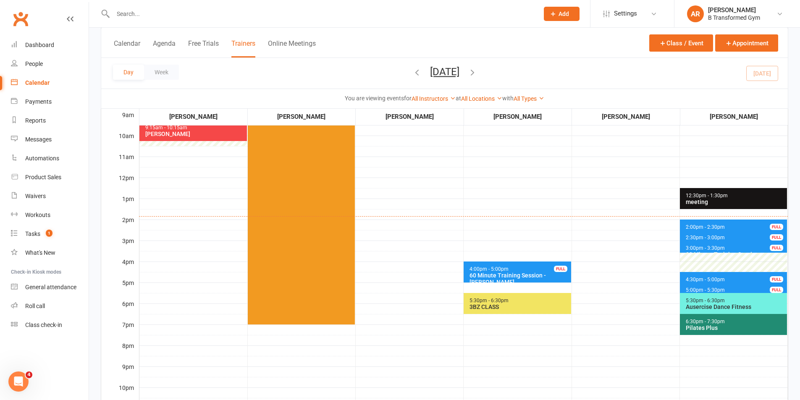
click at [709, 226] on span "2:00pm - 2:30pm" at bounding box center [706, 227] width 40 height 6
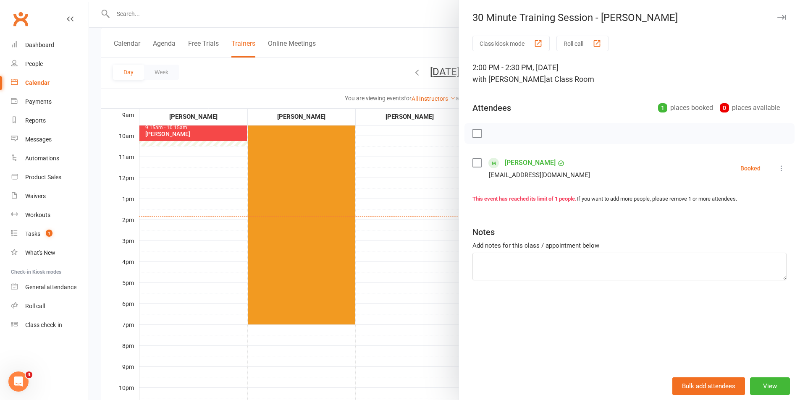
click at [476, 164] on label at bounding box center [477, 163] width 8 height 8
drag, startPoint x: 491, startPoint y: 132, endPoint x: 440, endPoint y: 49, distance: 97.5
click at [491, 132] on icon "button" at bounding box center [495, 133] width 9 height 9
click at [428, 181] on div at bounding box center [444, 200] width 711 height 400
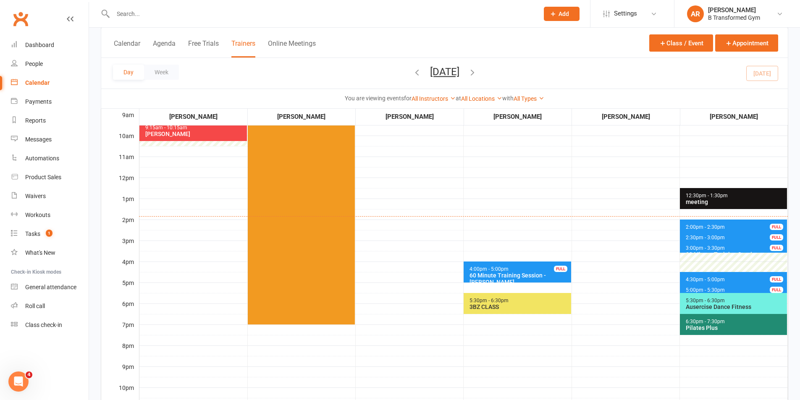
click at [700, 278] on span "4:30pm - 5:00pm" at bounding box center [706, 280] width 40 height 6
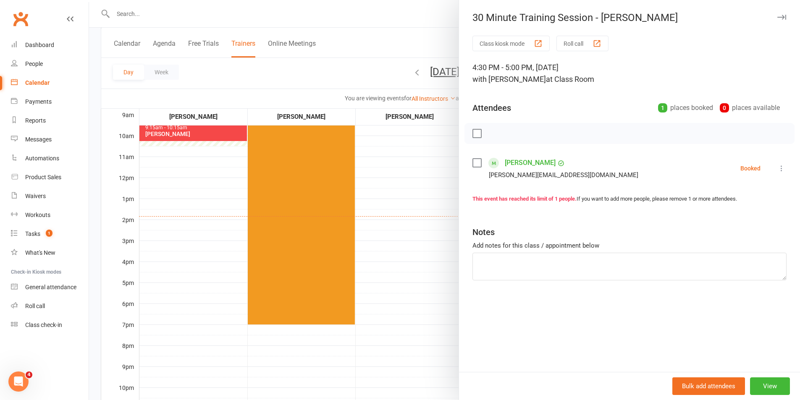
click at [410, 233] on div at bounding box center [444, 200] width 711 height 400
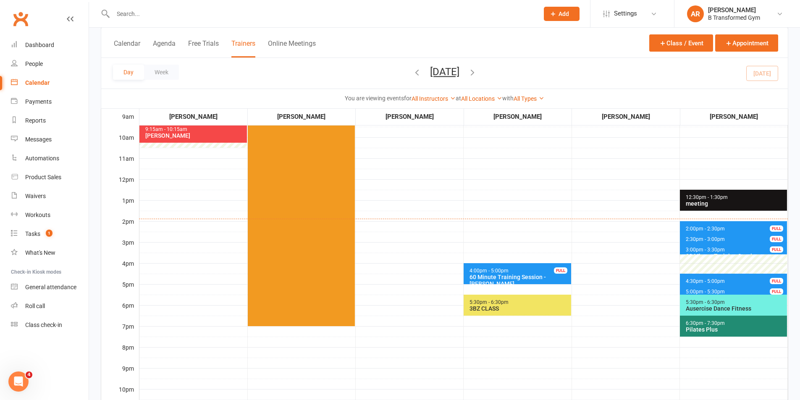
scroll to position [126, 0]
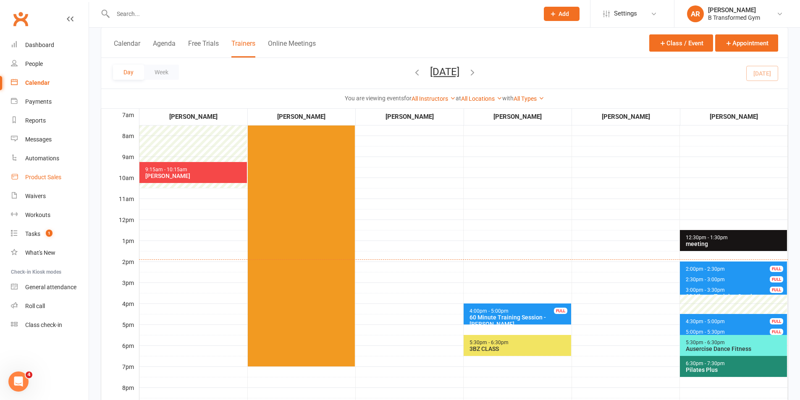
click at [55, 181] on link "Product Sales" at bounding box center [50, 177] width 78 height 19
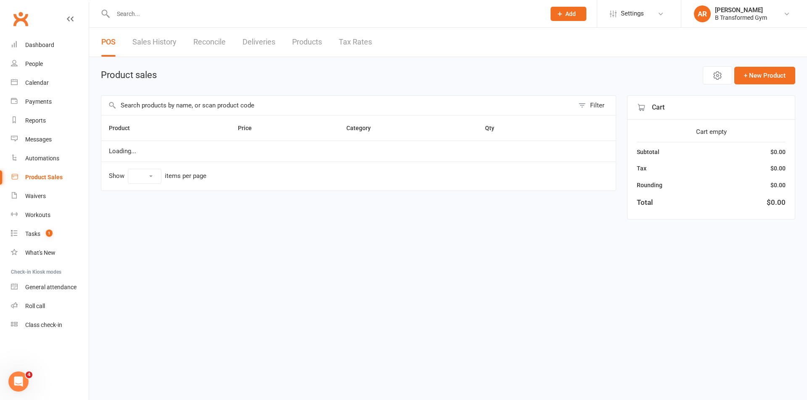
select select "10"
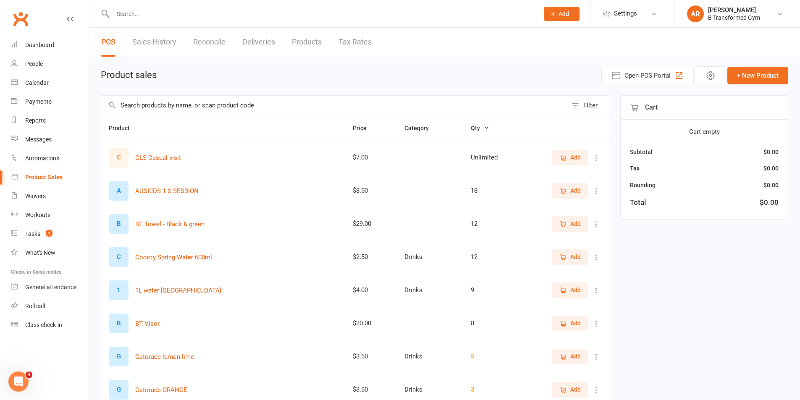
click at [171, 44] on link "Sales History" at bounding box center [154, 42] width 44 height 29
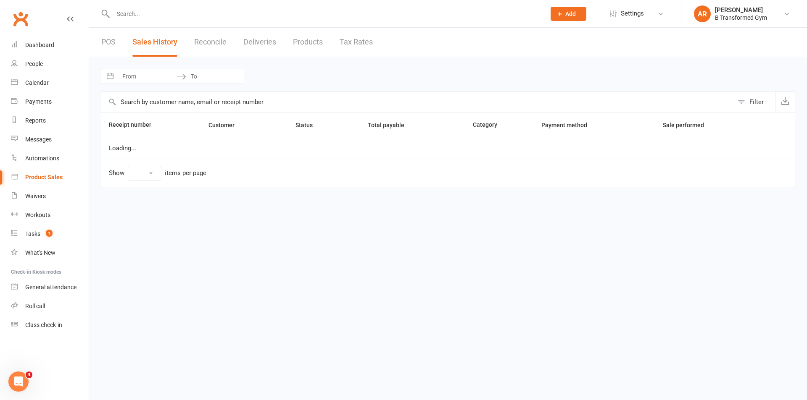
select select "25"
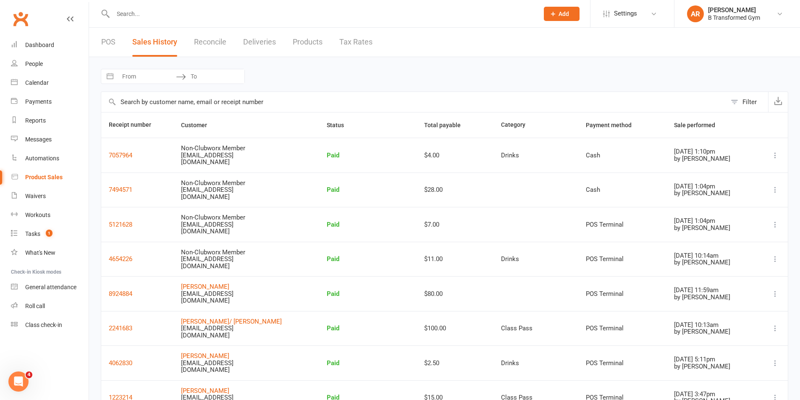
click at [147, 79] on input "From" at bounding box center [147, 76] width 58 height 14
select select "6"
select select "2025"
select select "7"
select select "2025"
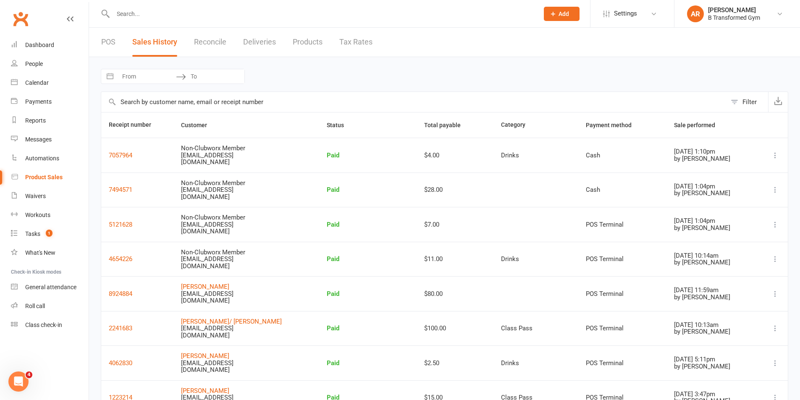
select select "8"
select select "2025"
select select "9"
select select "2025"
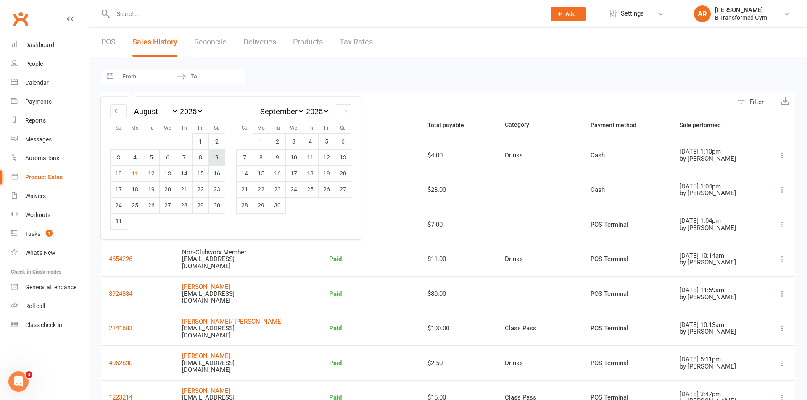
click at [221, 156] on td "9" at bounding box center [217, 158] width 16 height 16
type input "[DATE]"
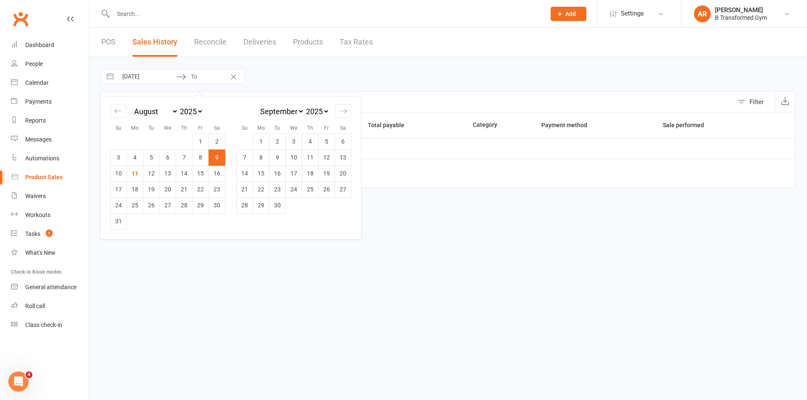
click at [220, 156] on td "9" at bounding box center [217, 158] width 16 height 16
type input "[DATE]"
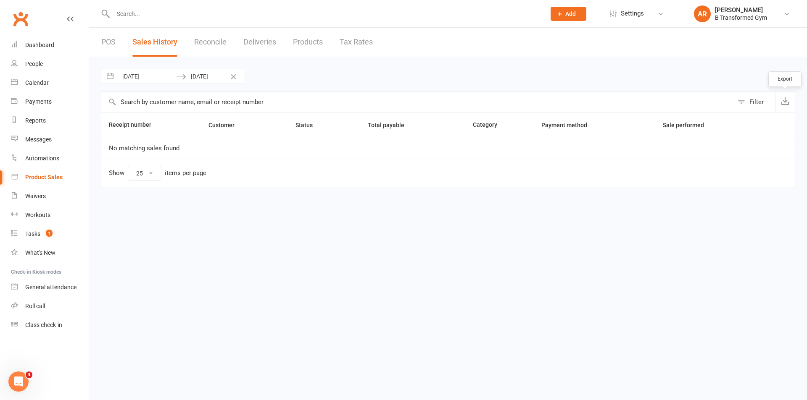
click at [782, 103] on icon "button" at bounding box center [785, 101] width 8 height 8
click at [40, 79] on link "Calendar" at bounding box center [50, 83] width 78 height 19
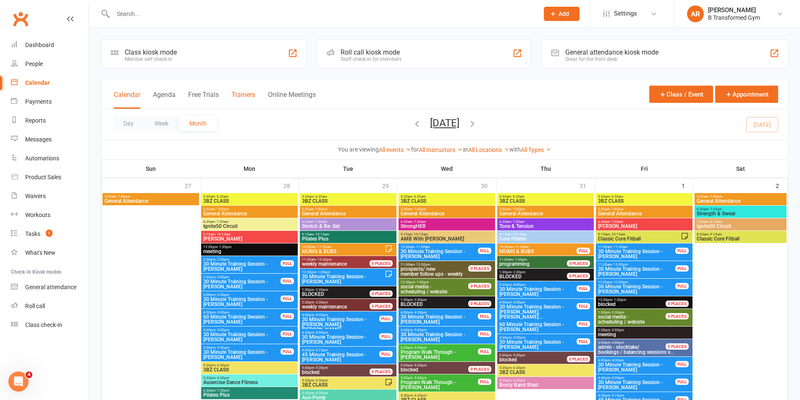
click at [247, 94] on button "Trainers" at bounding box center [244, 100] width 24 height 18
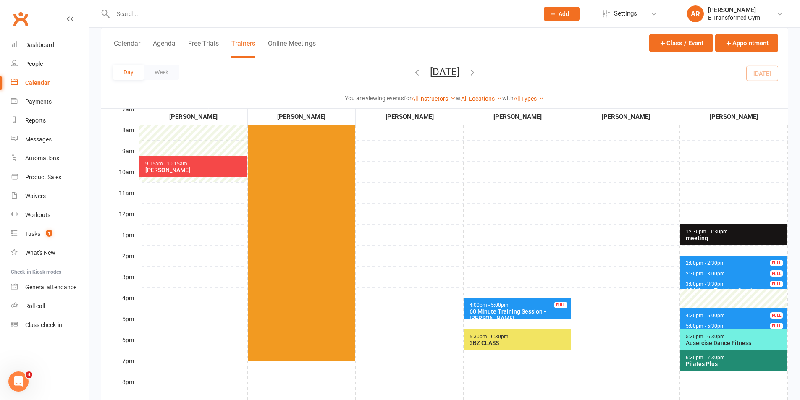
scroll to position [168, 0]
